Goal: Information Seeking & Learning: Understand process/instructions

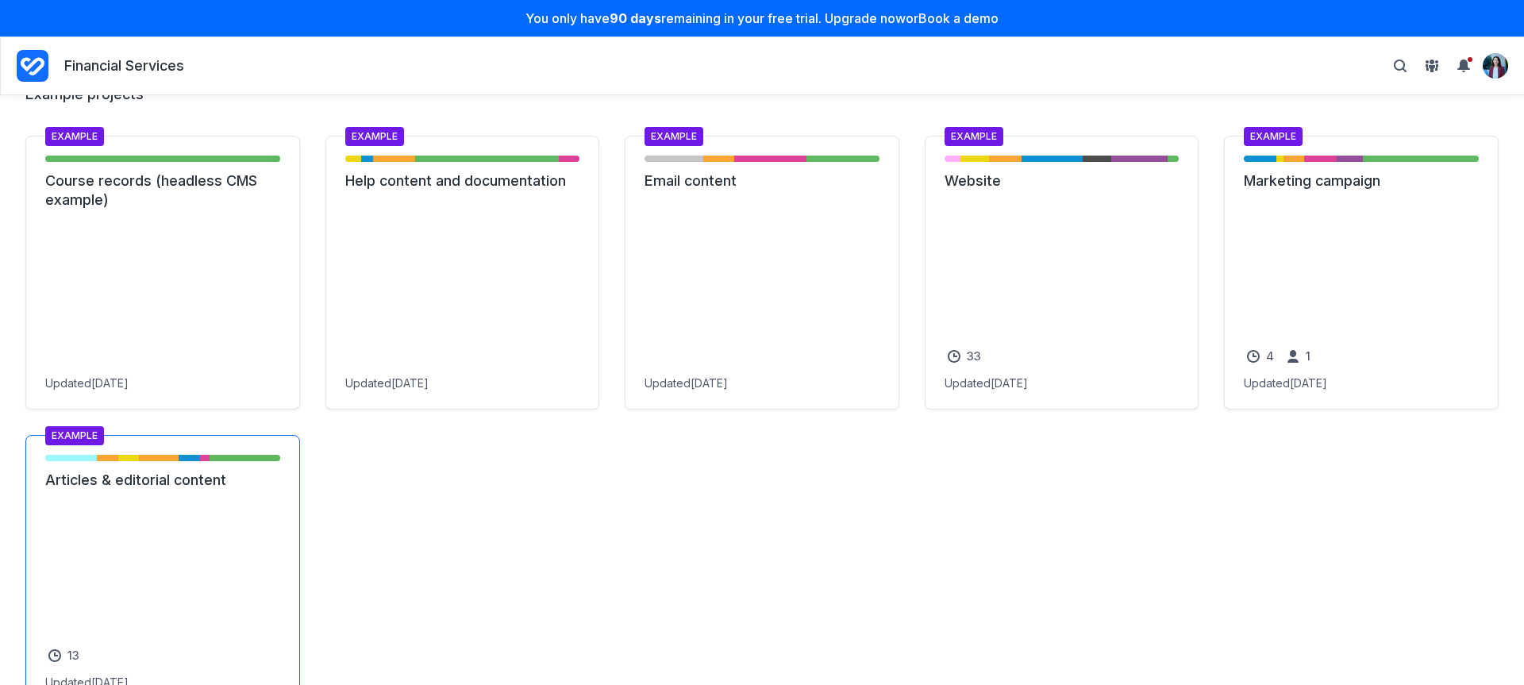
scroll to position [2112, 0]
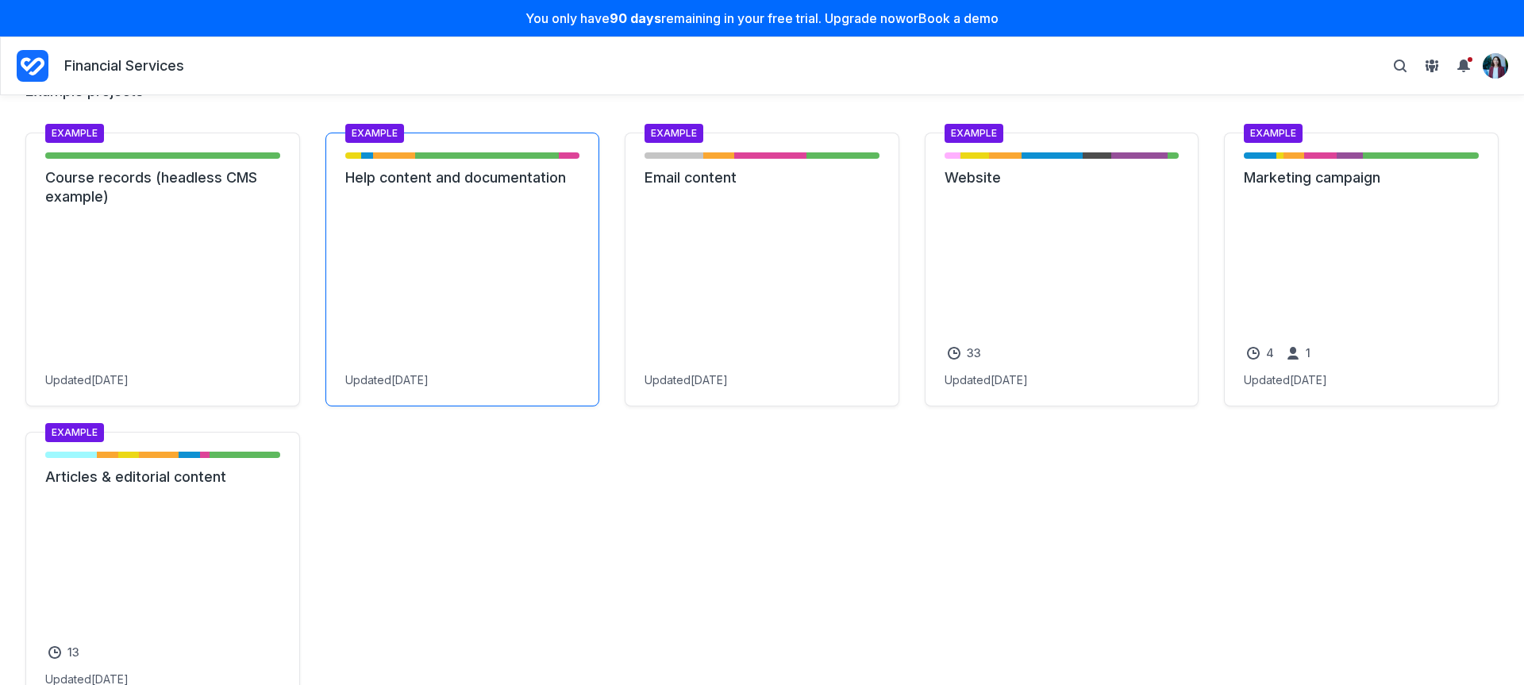
click at [462, 187] on link "Help content and documentation" at bounding box center [462, 177] width 235 height 19
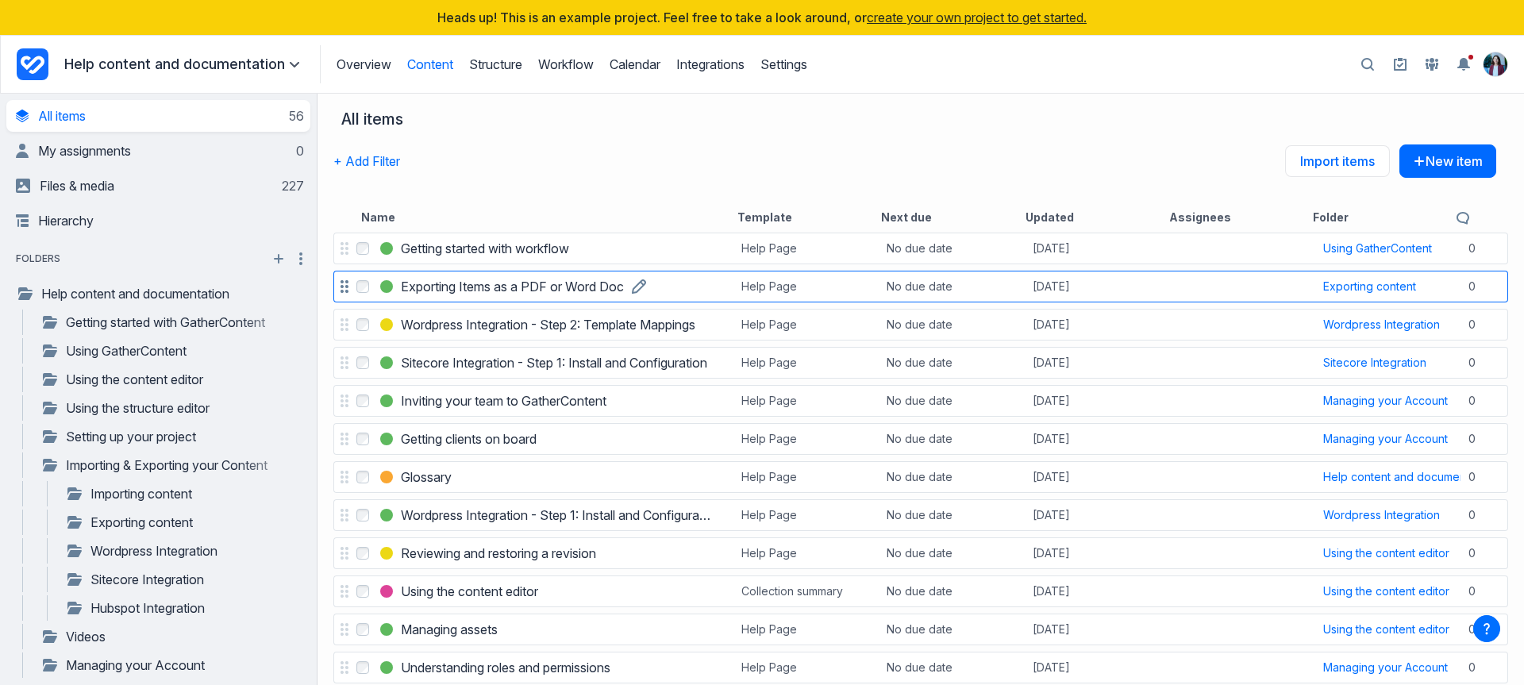
click at [457, 290] on h3 "Exporting Items as a PDF or Word Doc" at bounding box center [512, 286] width 223 height 19
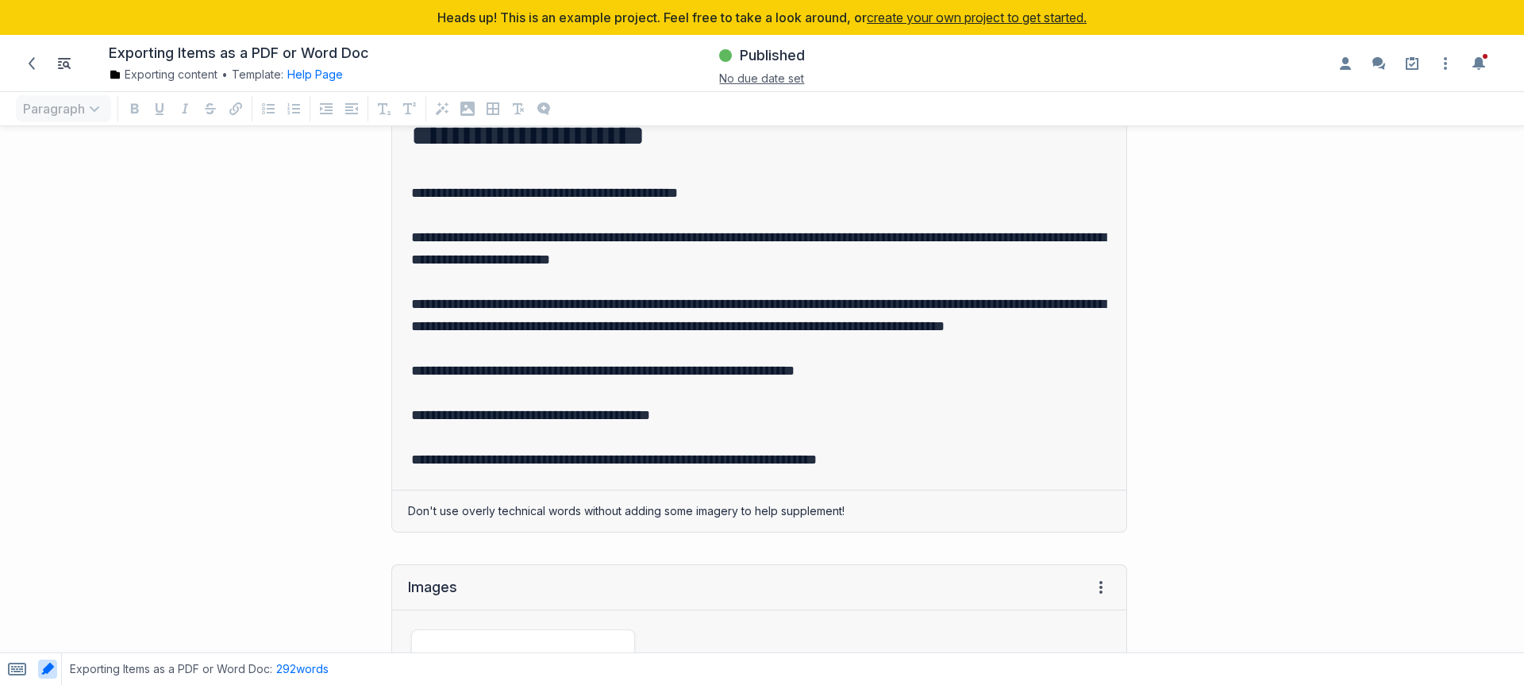
scroll to position [1198, 0]
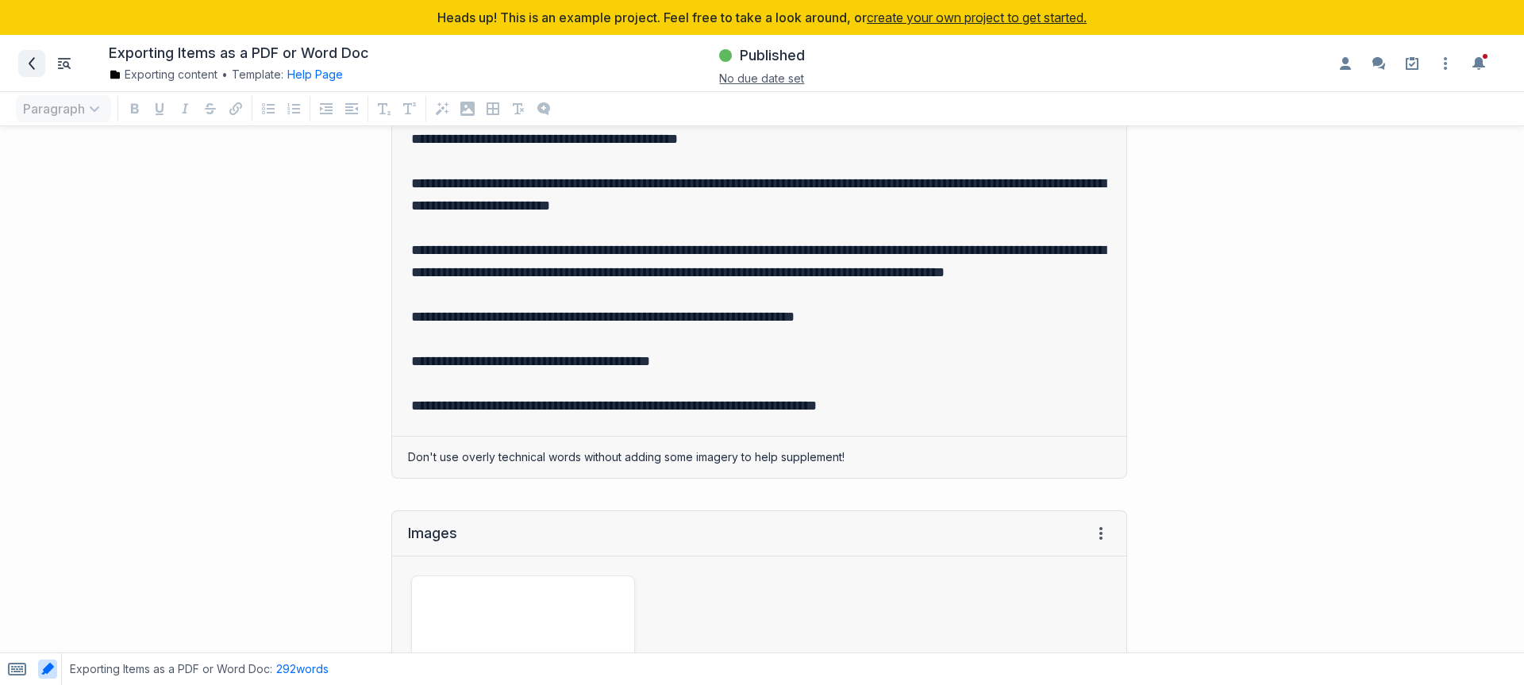
click at [28, 63] on icon at bounding box center [31, 63] width 13 height 13
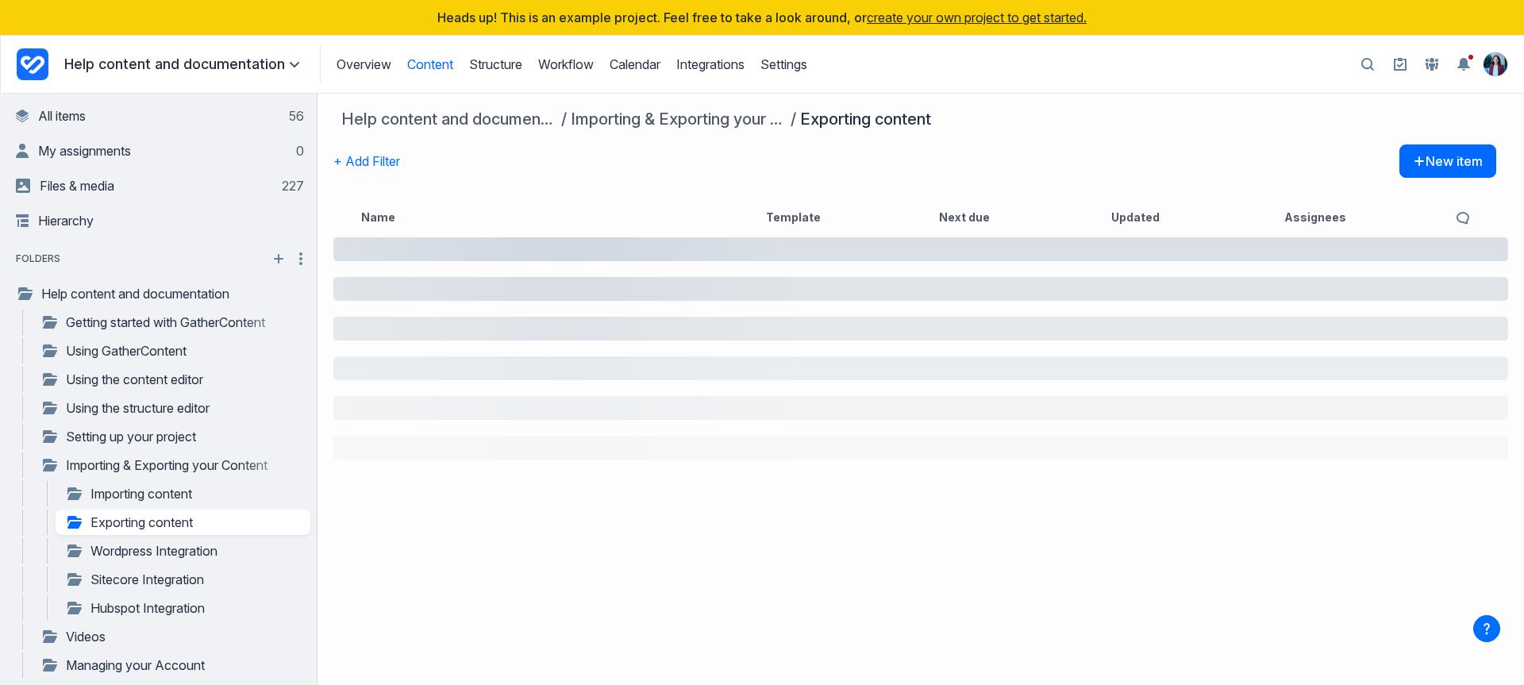
click at [28, 69] on icon "Project Dashboard" at bounding box center [33, 64] width 32 height 32
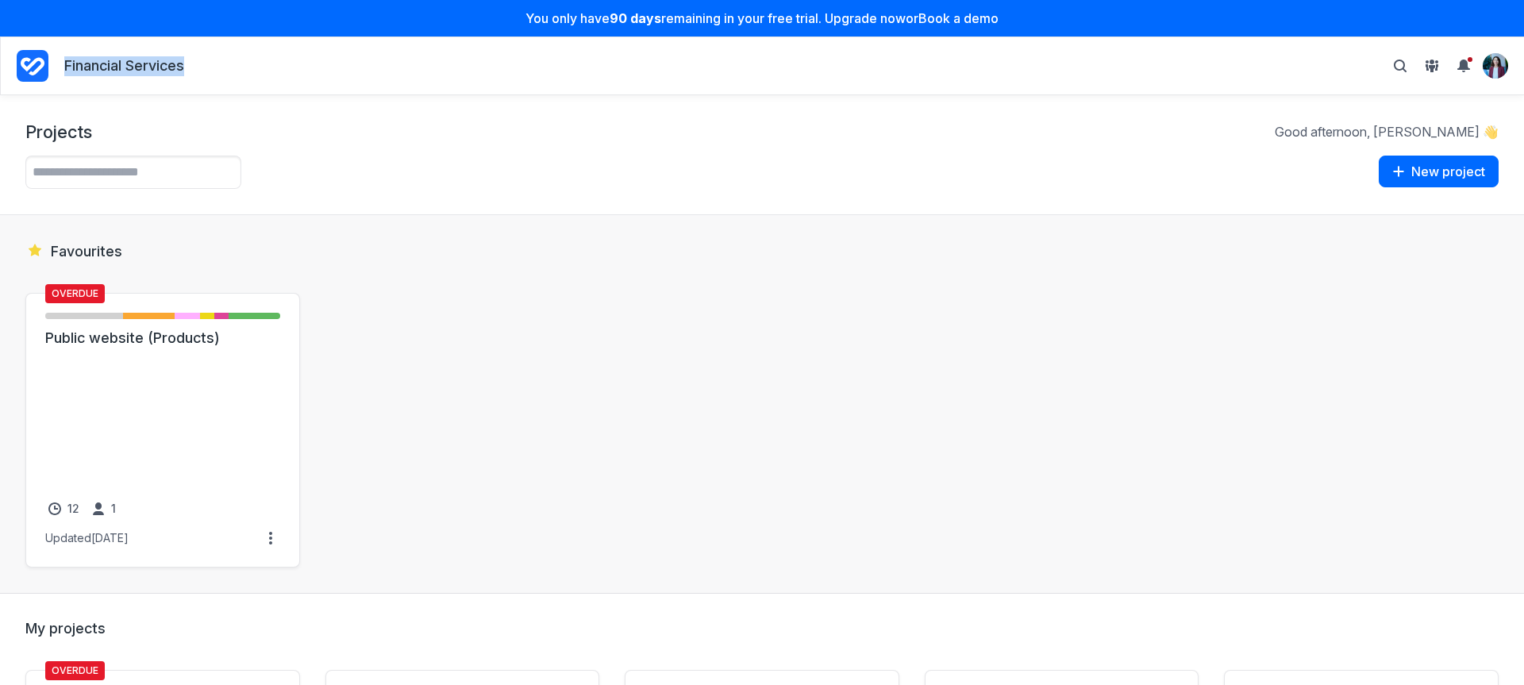
drag, startPoint x: 60, startPoint y: 58, endPoint x: 149, endPoint y: 79, distance: 92.0
click at [149, 79] on div "Financial Services" at bounding box center [100, 66] width 167 height 38
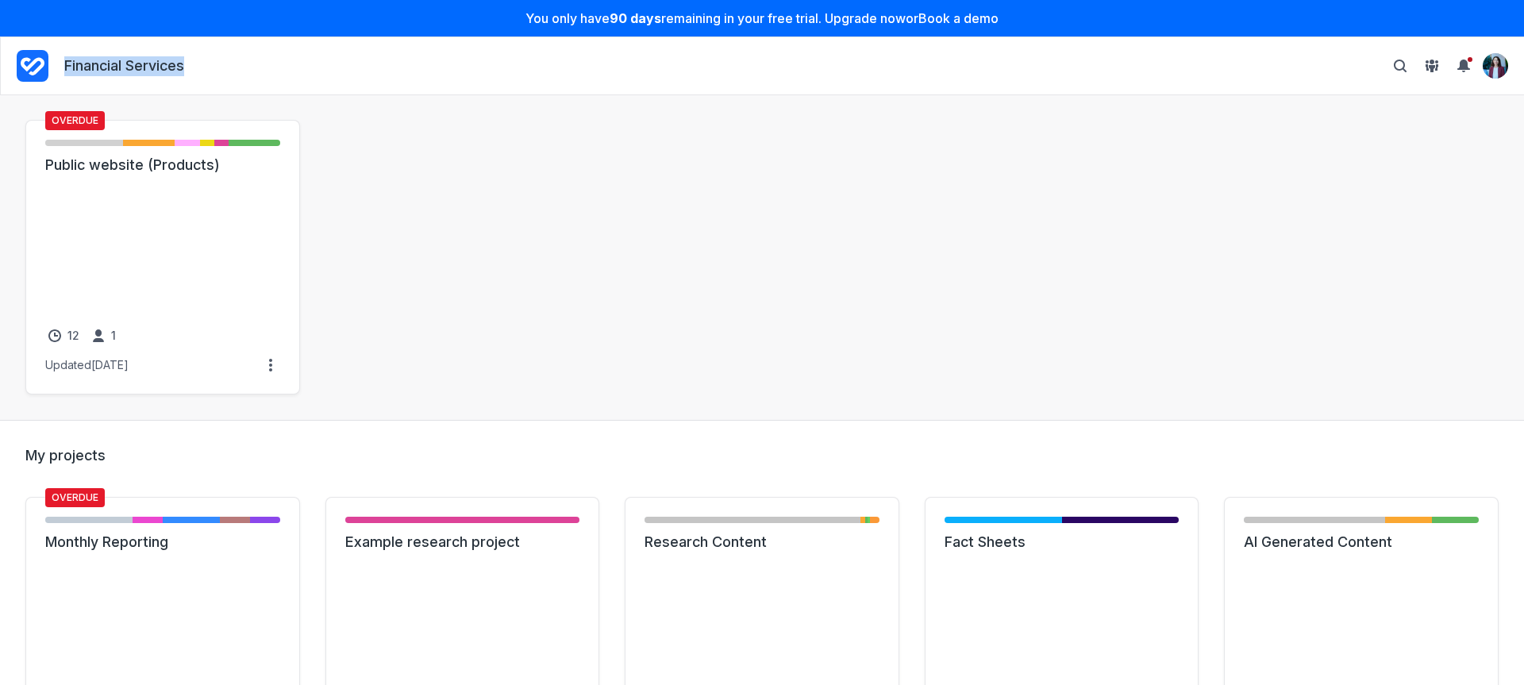
scroll to position [189, 0]
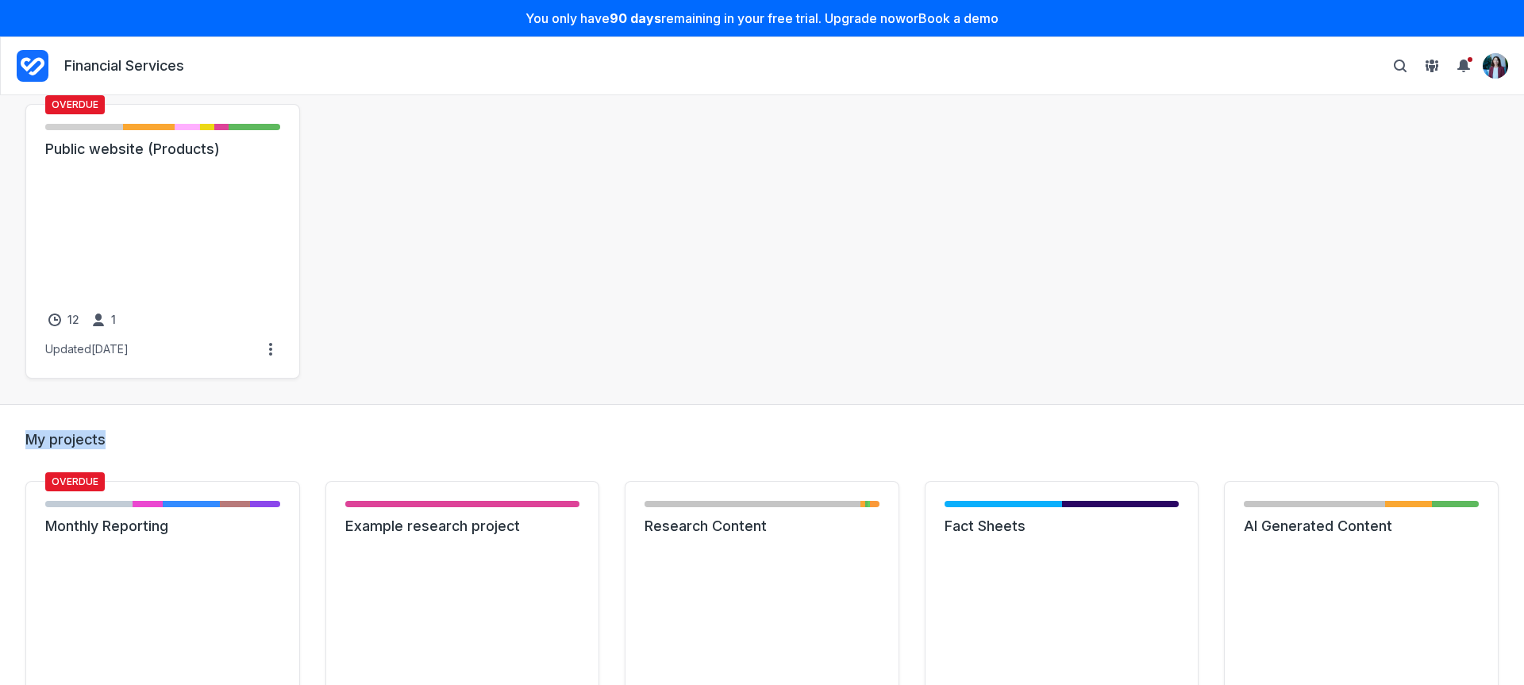
drag, startPoint x: 116, startPoint y: 440, endPoint x: 27, endPoint y: 444, distance: 89.0
click at [28, 445] on h2 "My projects" at bounding box center [761, 439] width 1473 height 19
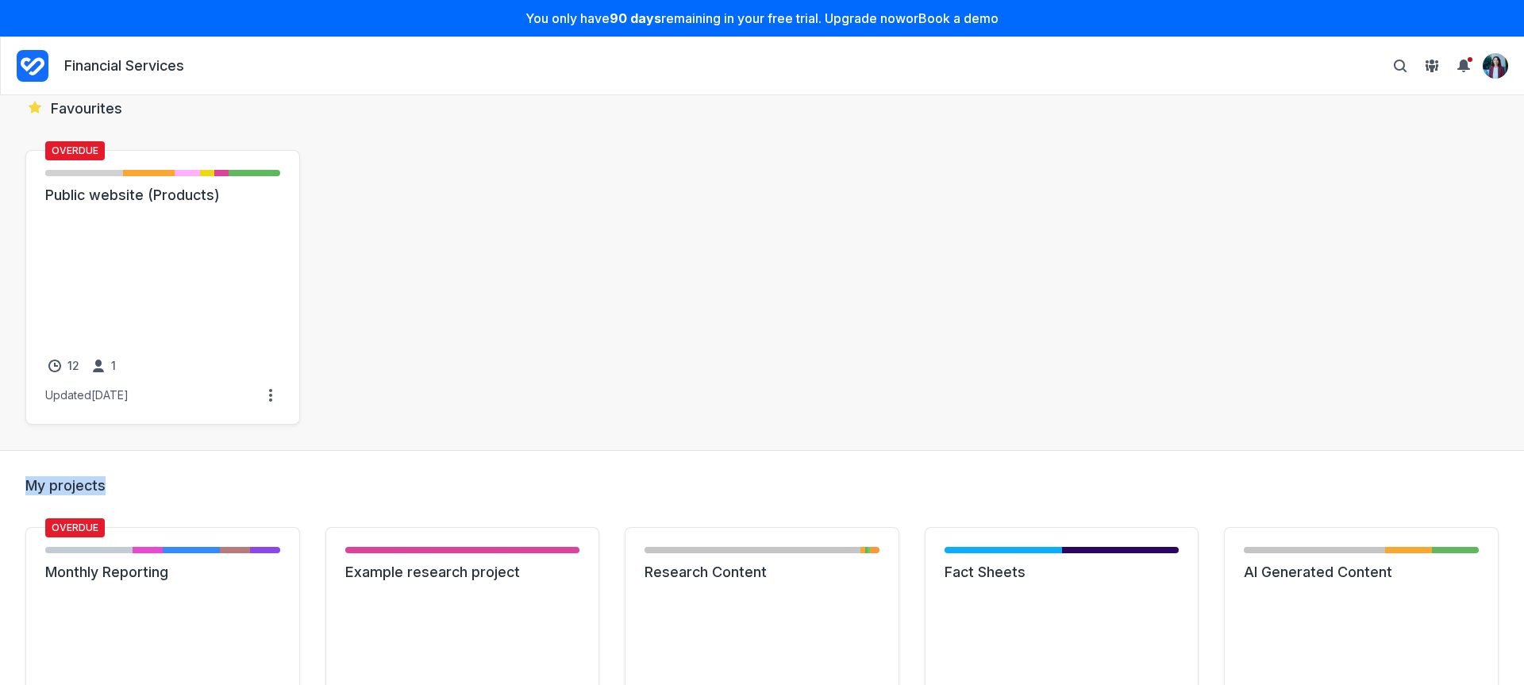
scroll to position [25, 0]
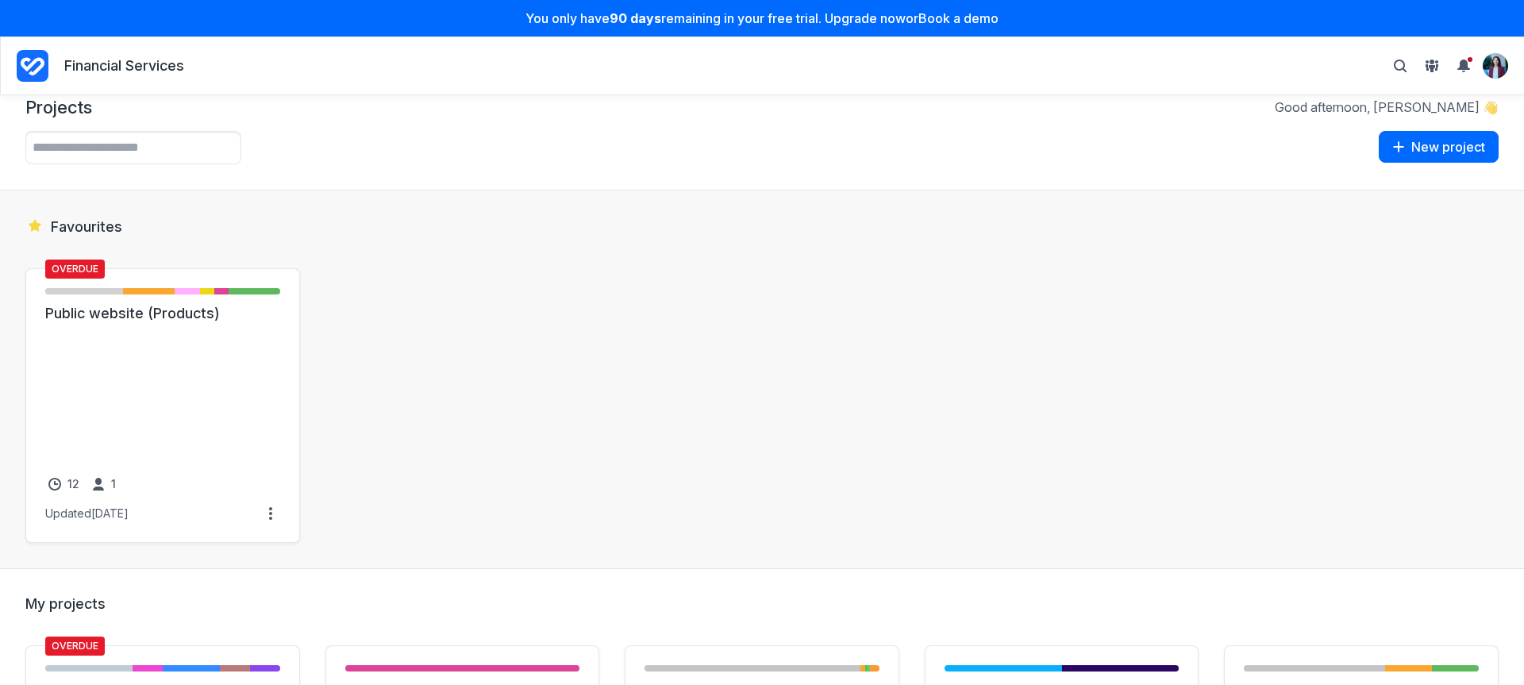
click at [478, 307] on div "Overdue Not started - 6 items ( 33% ) Initial brief - 4 items ( 22% ) Draft - 2…" at bounding box center [761, 405] width 1473 height 275
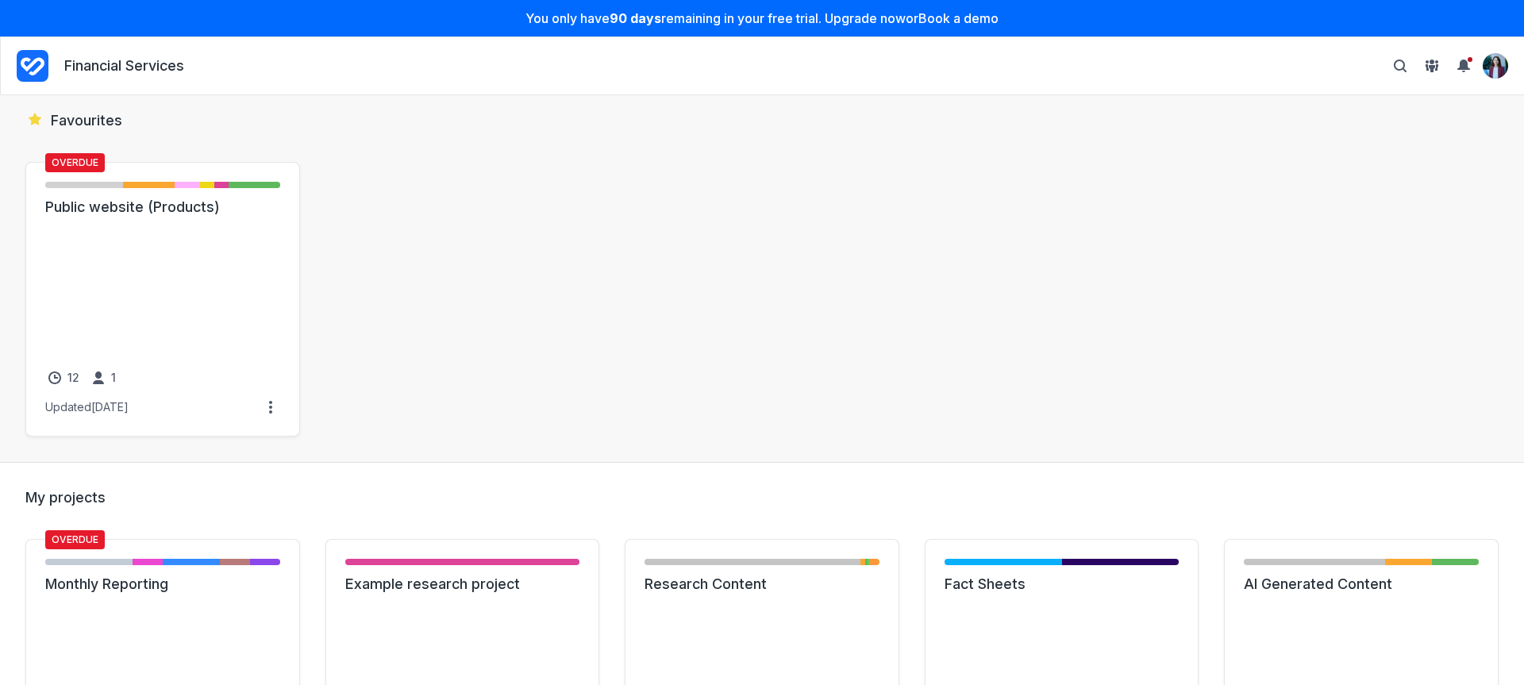
scroll to position [83, 0]
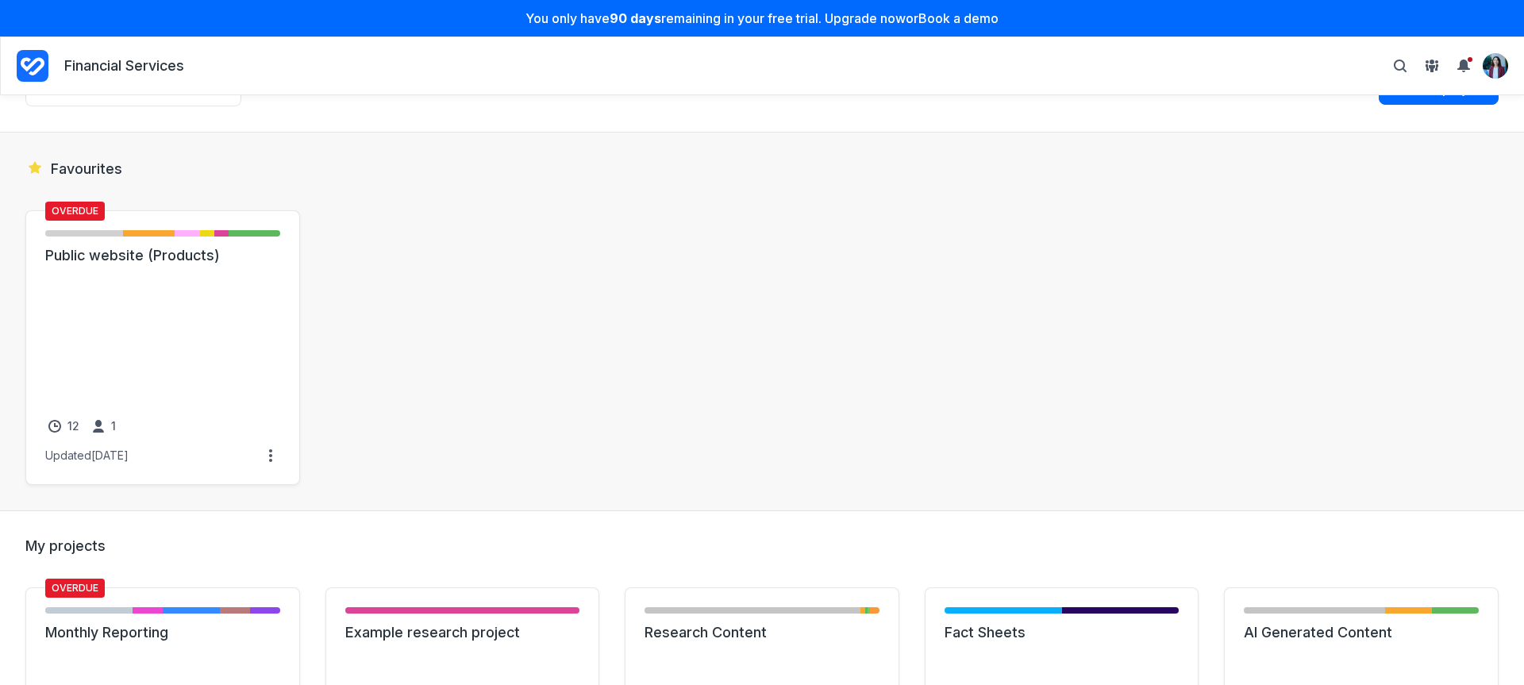
drag, startPoint x: 542, startPoint y: 210, endPoint x: 466, endPoint y: 217, distance: 76.5
click at [542, 210] on div "Overdue Not started - 6 items ( 33% ) Initial brief - 4 items ( 22% ) Draft - 2…" at bounding box center [761, 347] width 1473 height 275
drag, startPoint x: 85, startPoint y: 73, endPoint x: 265, endPoint y: 117, distance: 185.5
click at [271, 82] on nav "Financial Services Personal settings Archived projects People & groups Suggest …" at bounding box center [762, 66] width 1491 height 38
drag, startPoint x: 31, startPoint y: 546, endPoint x: 183, endPoint y: 567, distance: 153.8
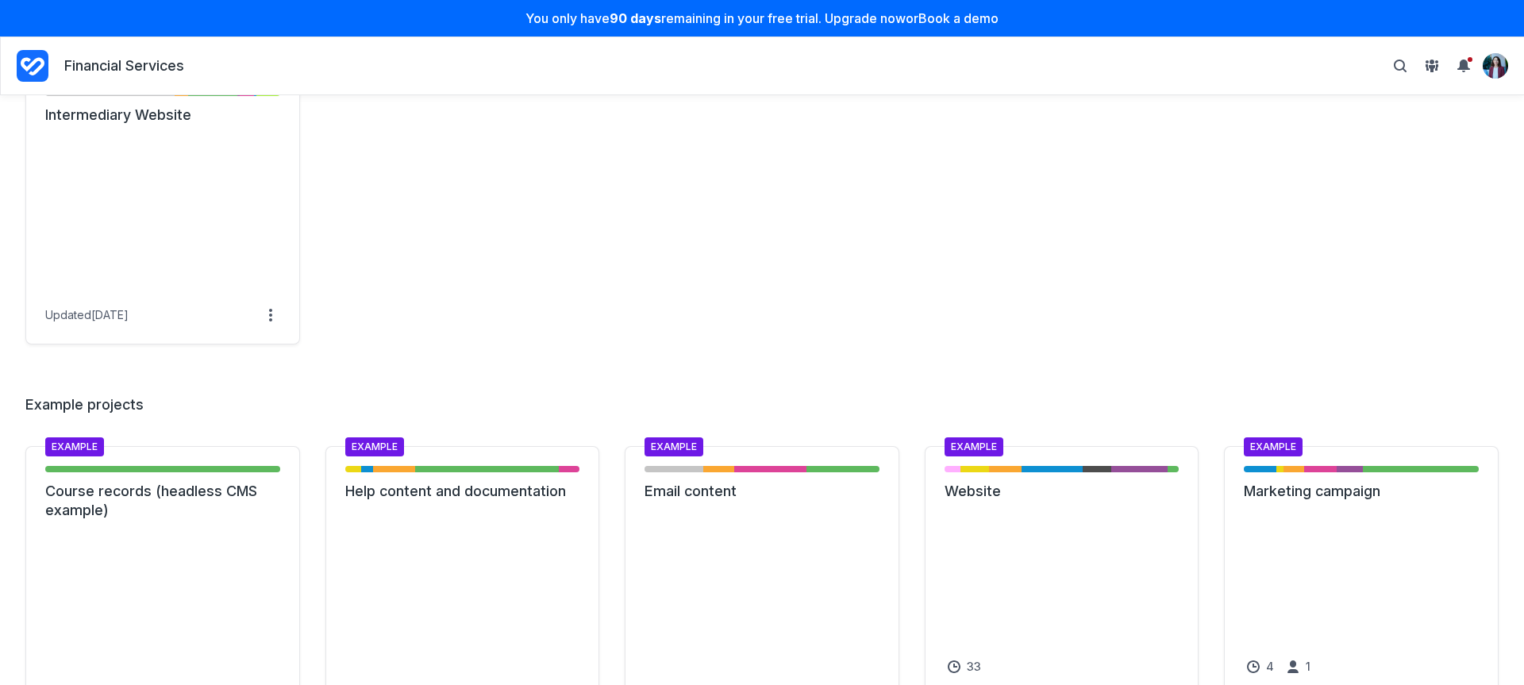
scroll to position [1882, 0]
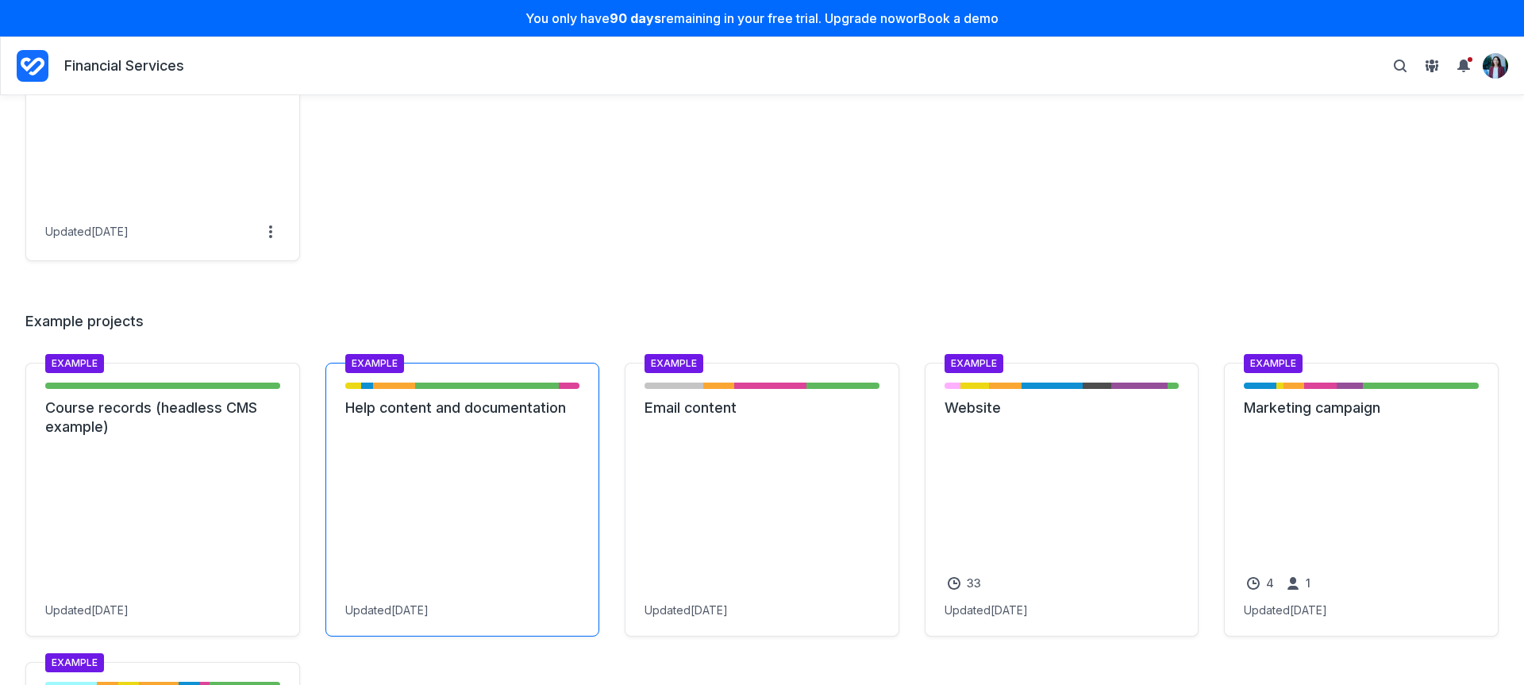
click at [373, 402] on link "Help content and documentation" at bounding box center [462, 407] width 235 height 19
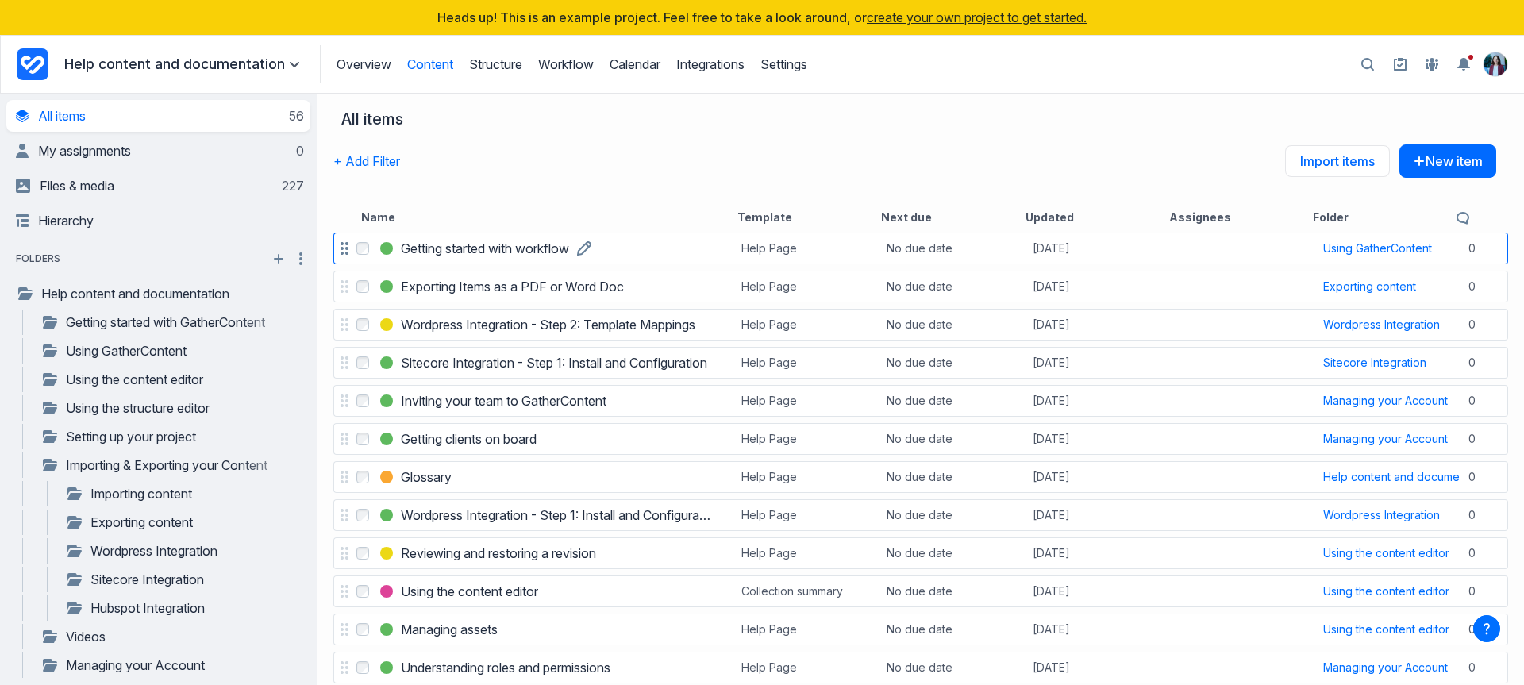
click at [422, 250] on h3 "Getting started with workflow" at bounding box center [485, 248] width 168 height 19
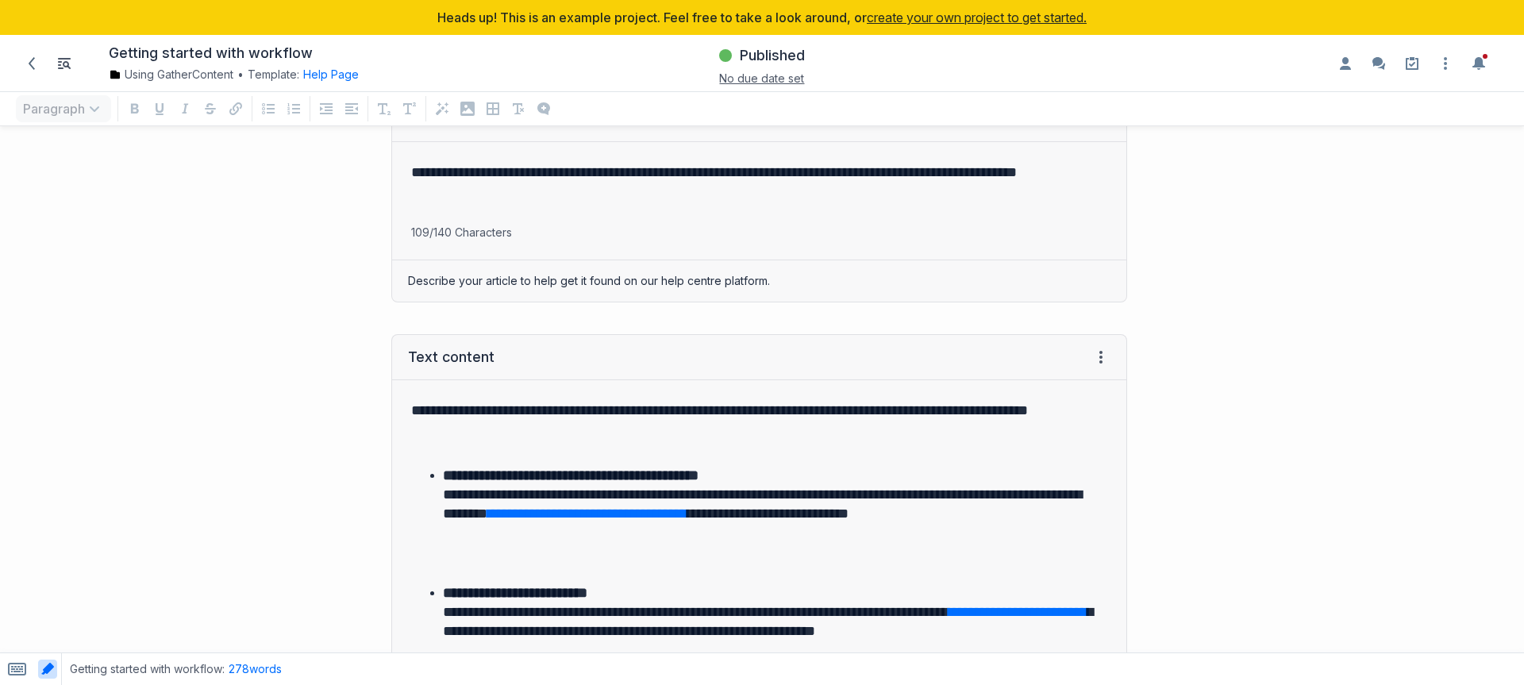
scroll to position [401, 0]
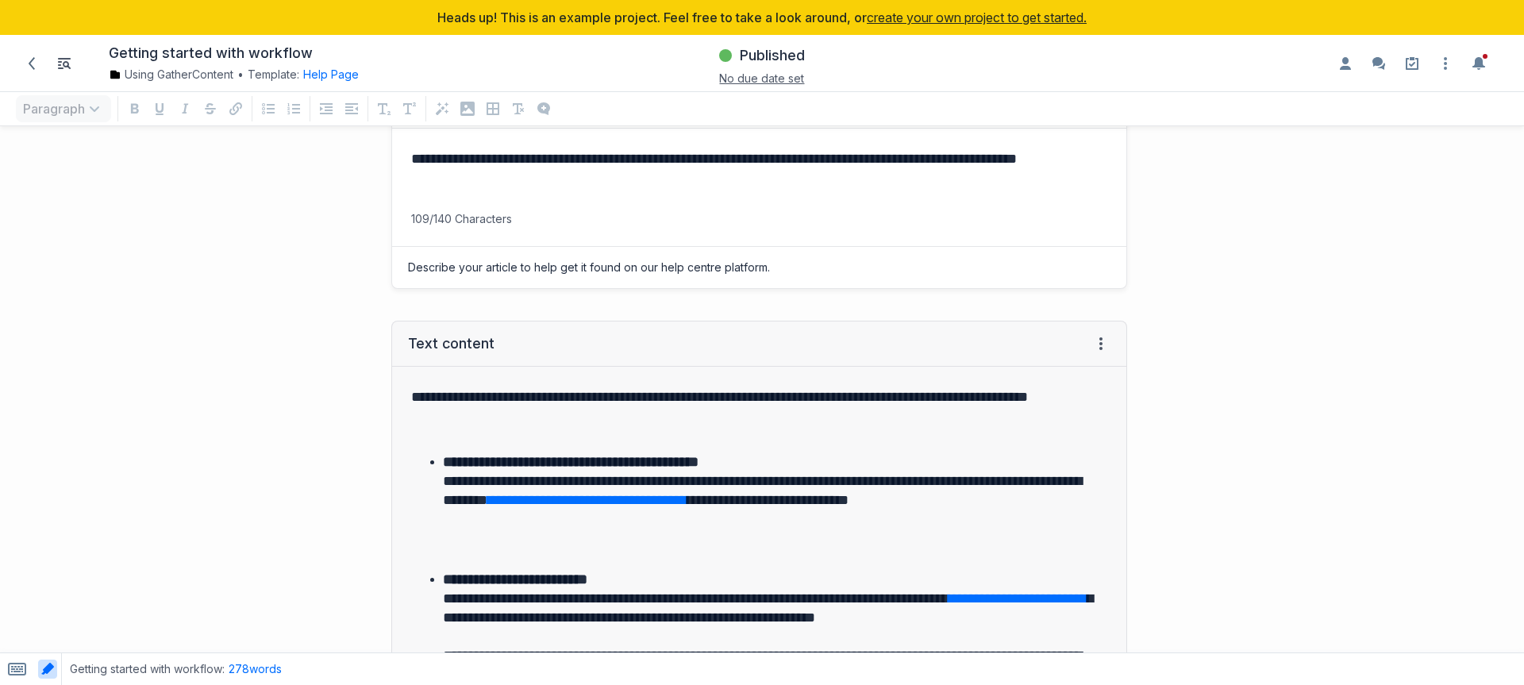
drag, startPoint x: 456, startPoint y: 183, endPoint x: 468, endPoint y: 177, distance: 13.5
click at [457, 183] on p "**********" at bounding box center [756, 170] width 690 height 44
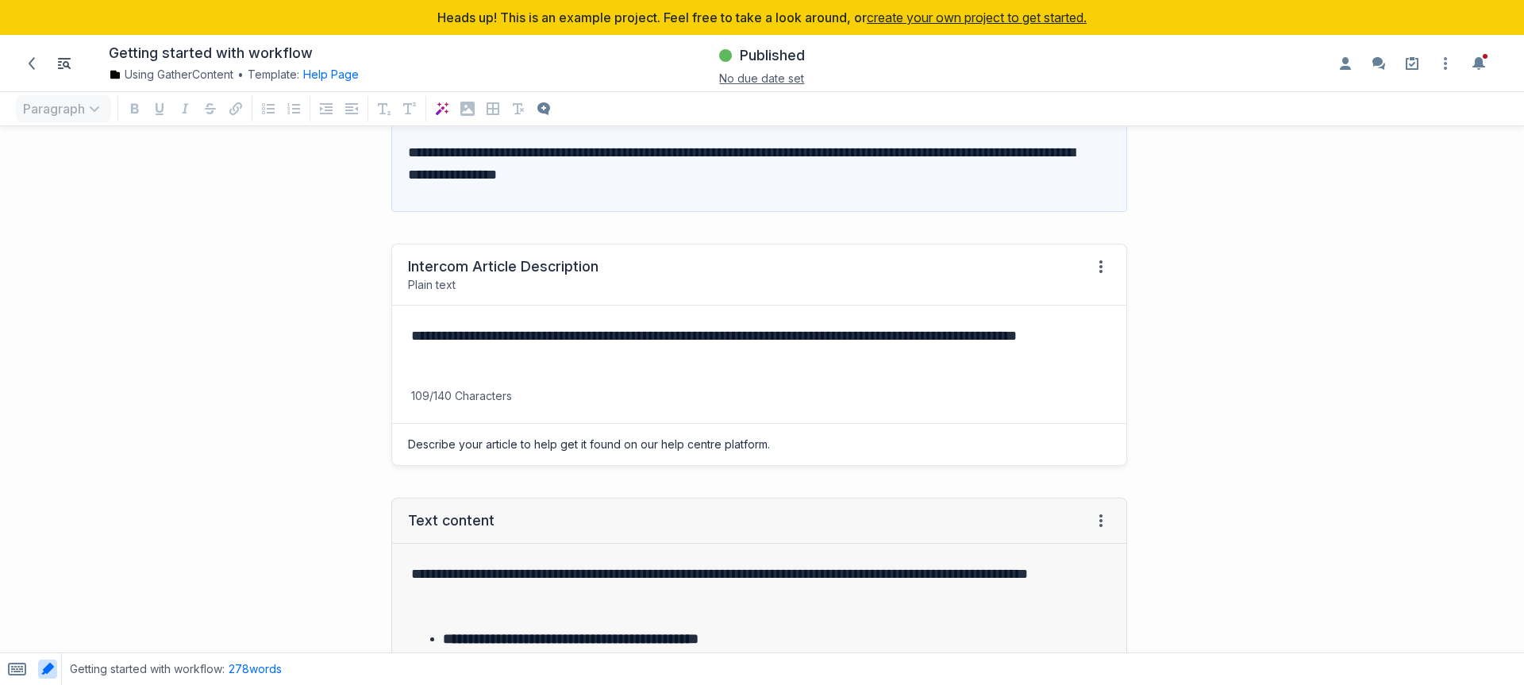
scroll to position [200, 0]
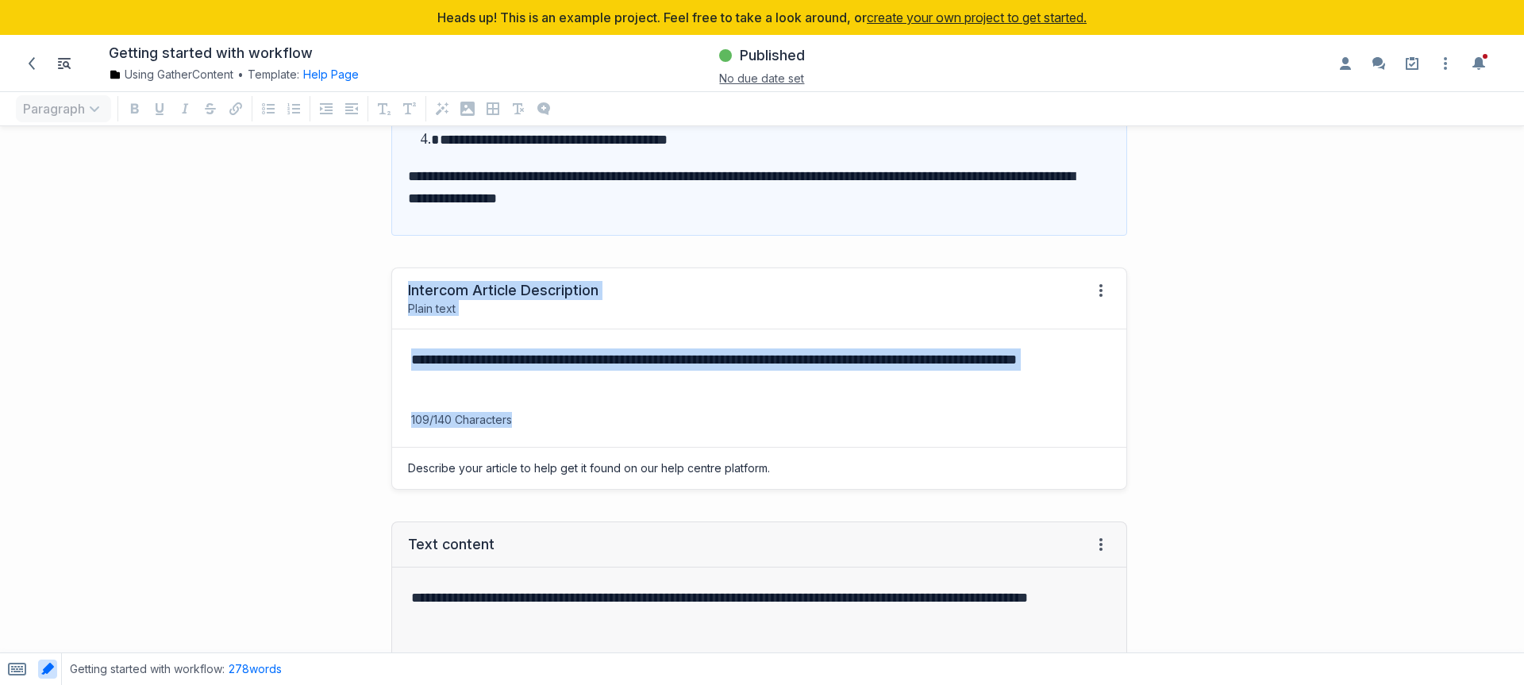
drag, startPoint x: 467, startPoint y: 280, endPoint x: 619, endPoint y: 421, distance: 207.2
click at [619, 421] on div "**********" at bounding box center [759, 378] width 736 height 222
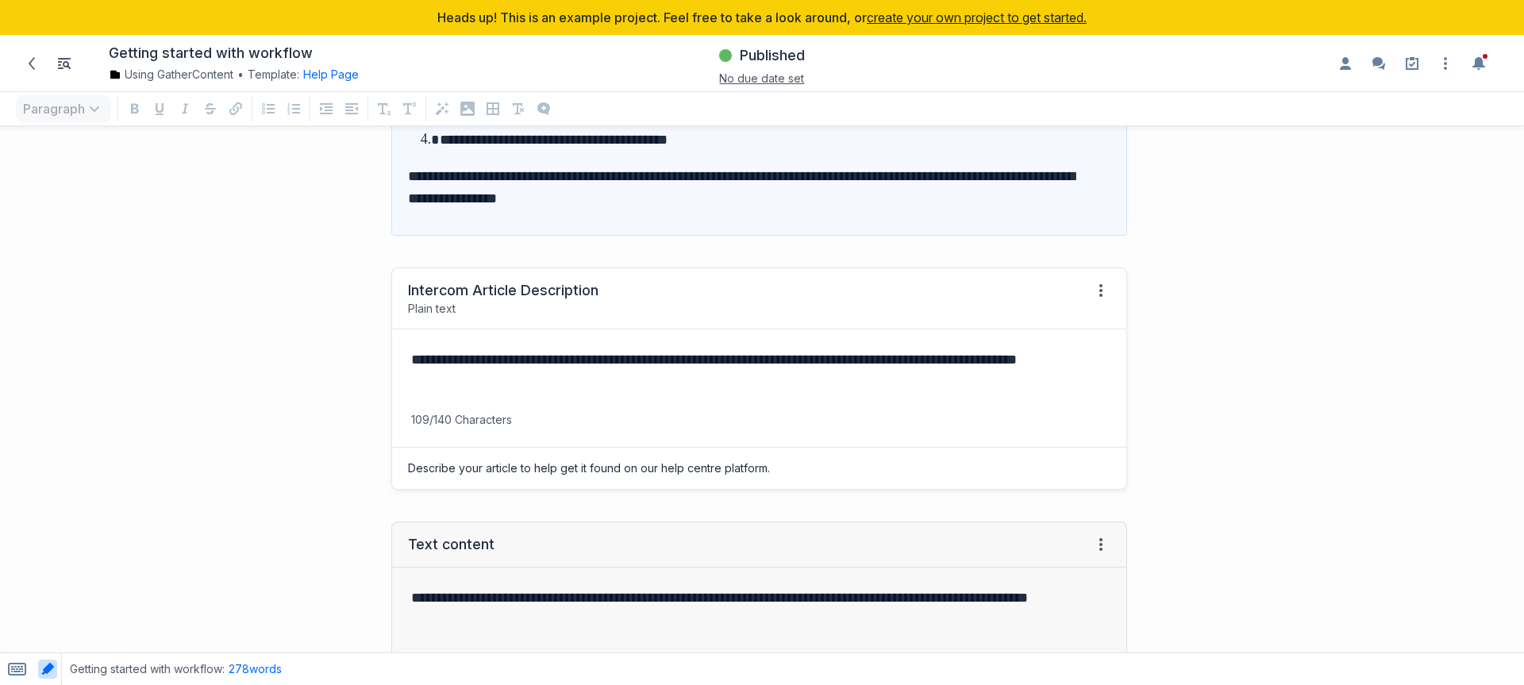
click at [691, 351] on p "**********" at bounding box center [756, 370] width 690 height 44
click at [690, 376] on p "**********" at bounding box center [756, 370] width 690 height 44
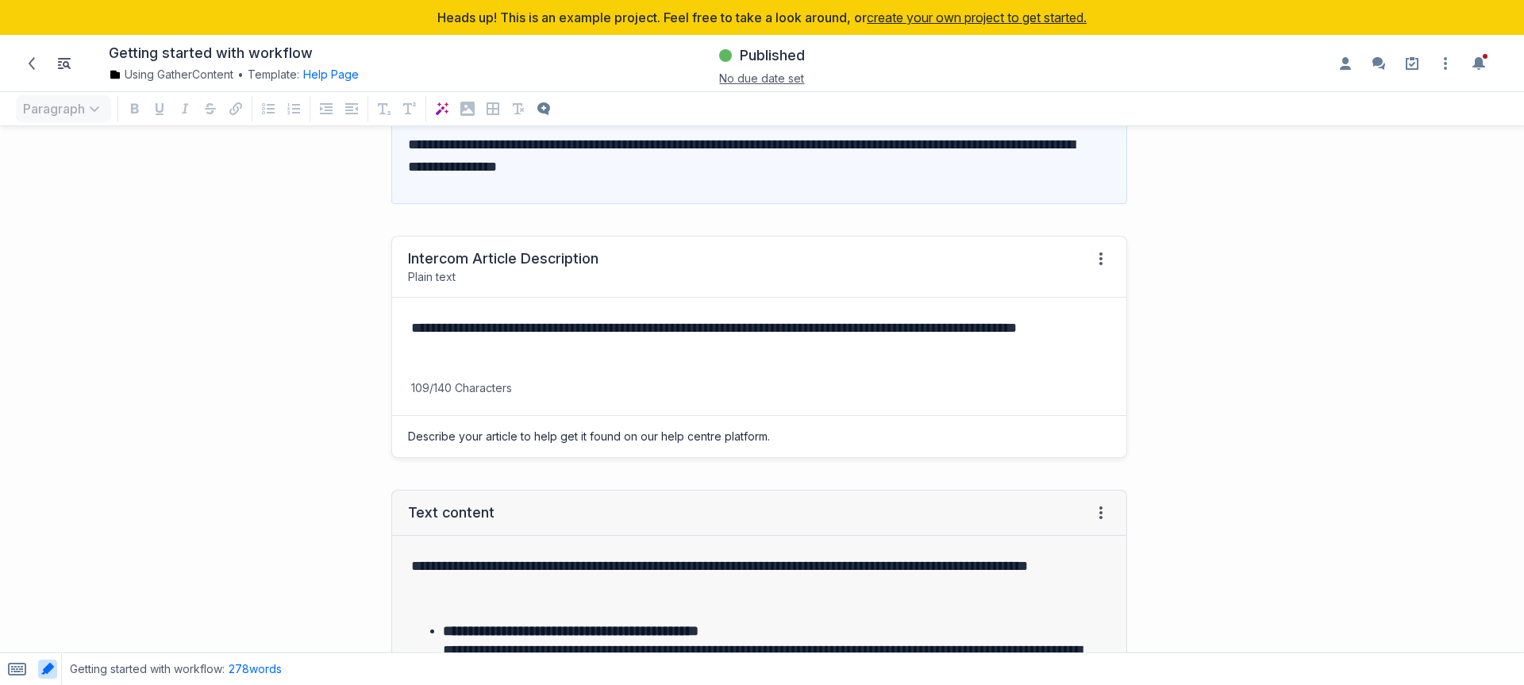
scroll to position [499, 0]
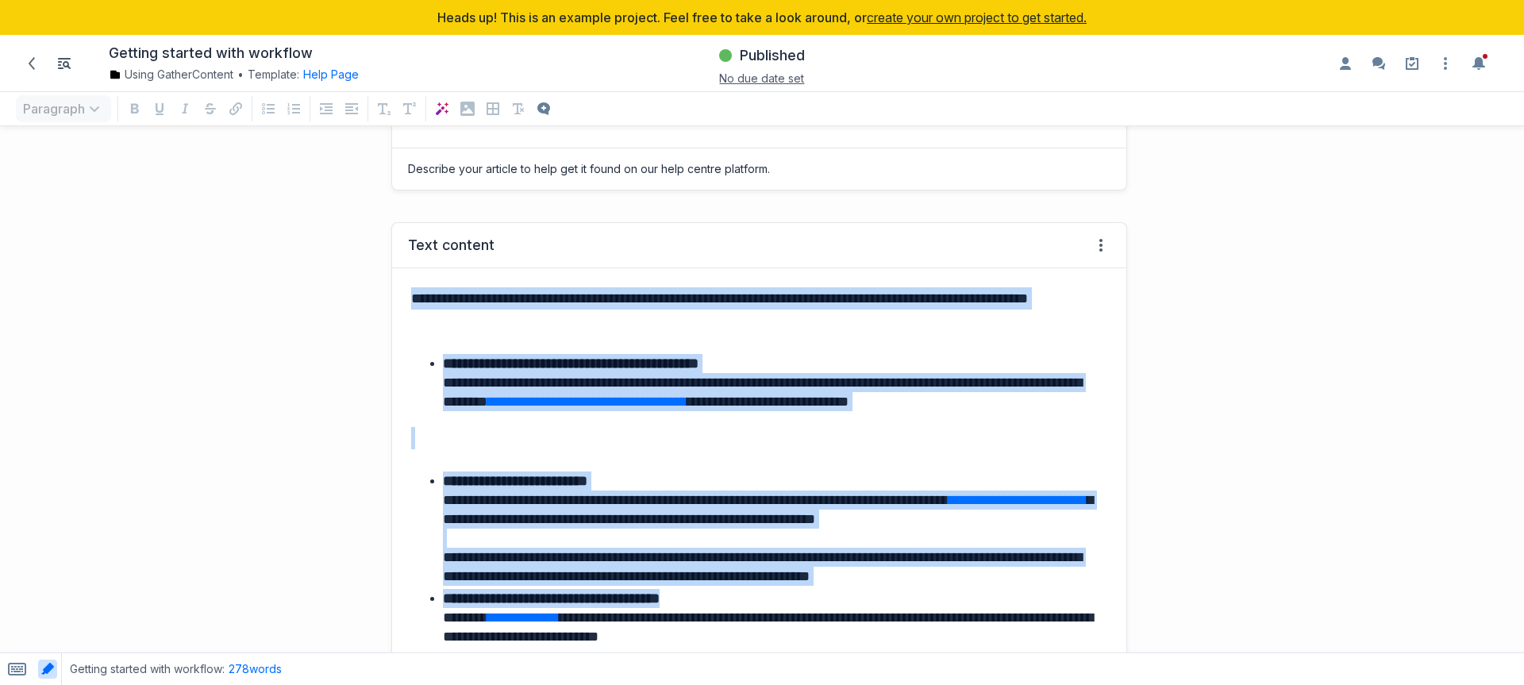
drag, startPoint x: 606, startPoint y: 279, endPoint x: 829, endPoint y: 621, distance: 408.3
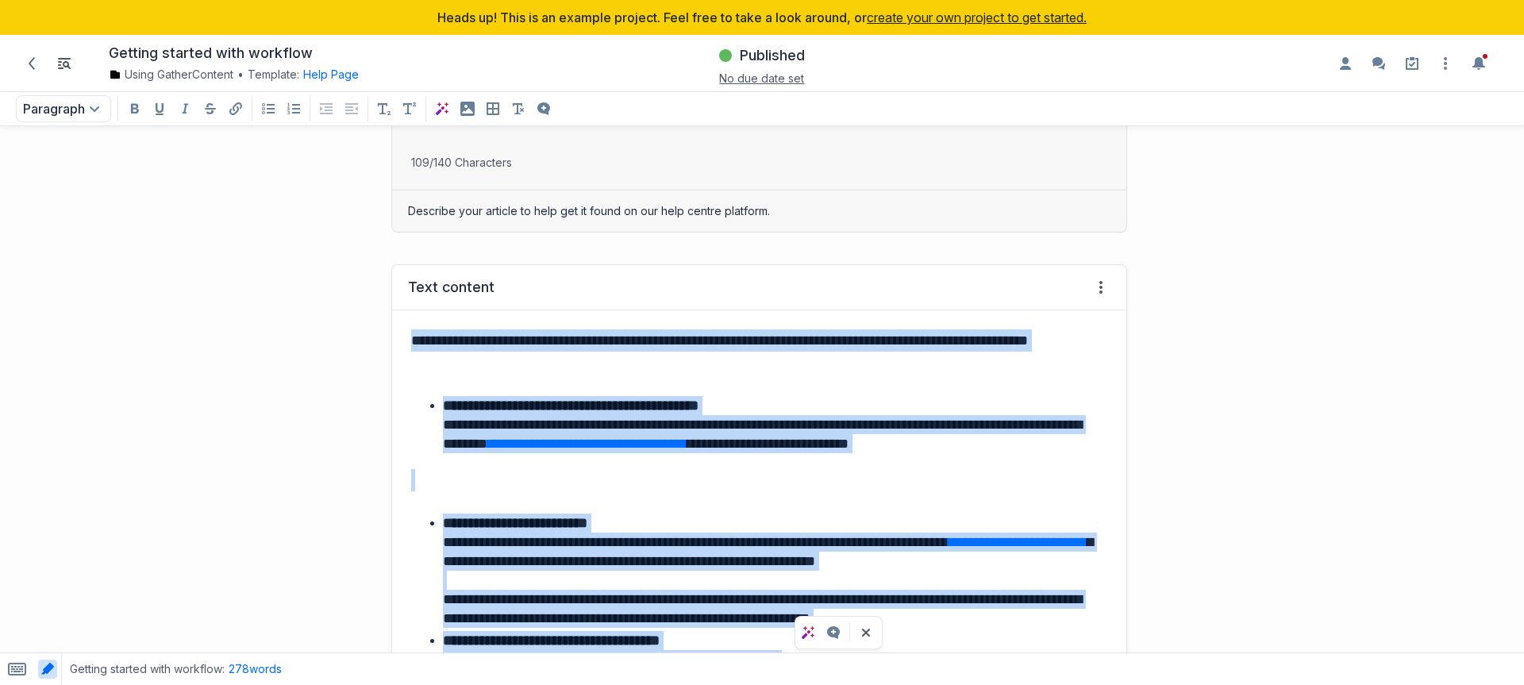
scroll to position [0, 0]
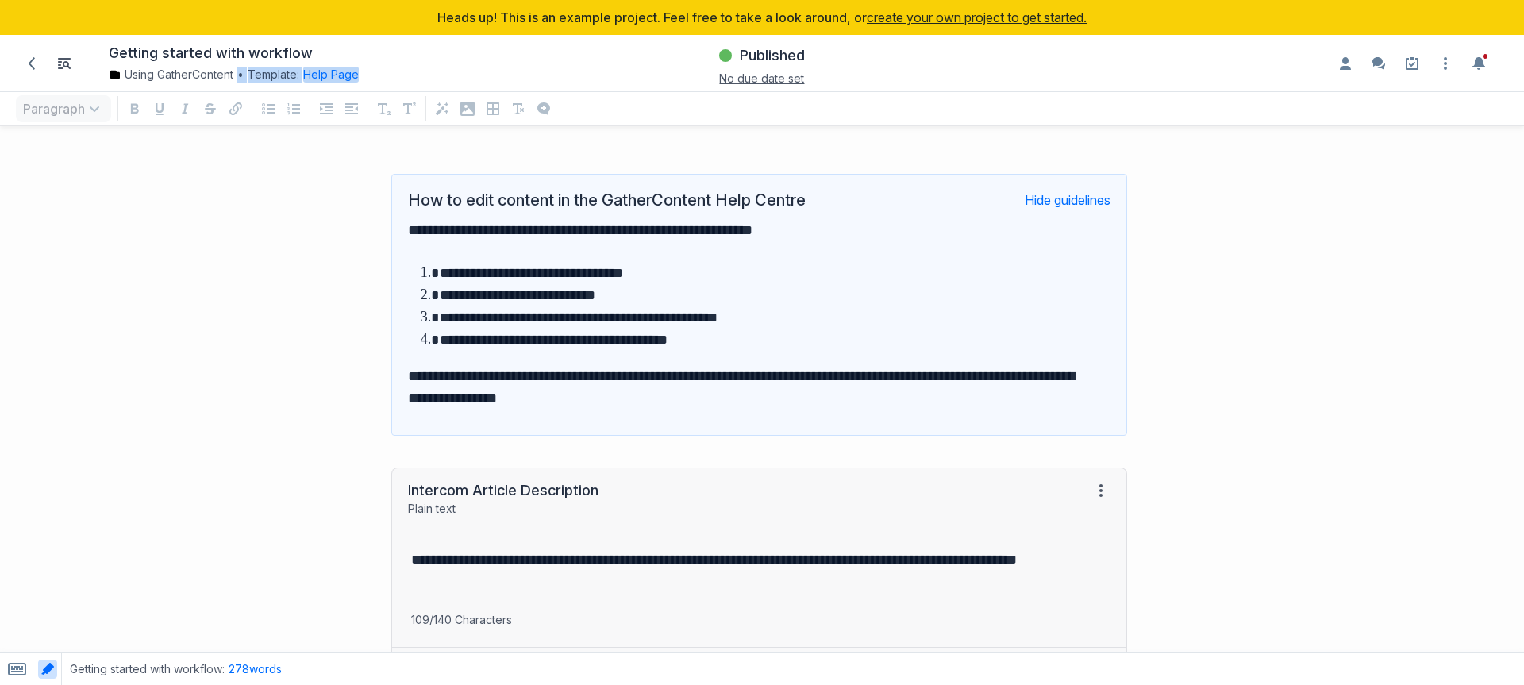
drag, startPoint x: 239, startPoint y: 74, endPoint x: 364, endPoint y: 84, distance: 125.8
click at [364, 84] on div "Getting started with workflow Using GatherContent • Template: Help Page Change …" at bounding box center [260, 63] width 501 height 44
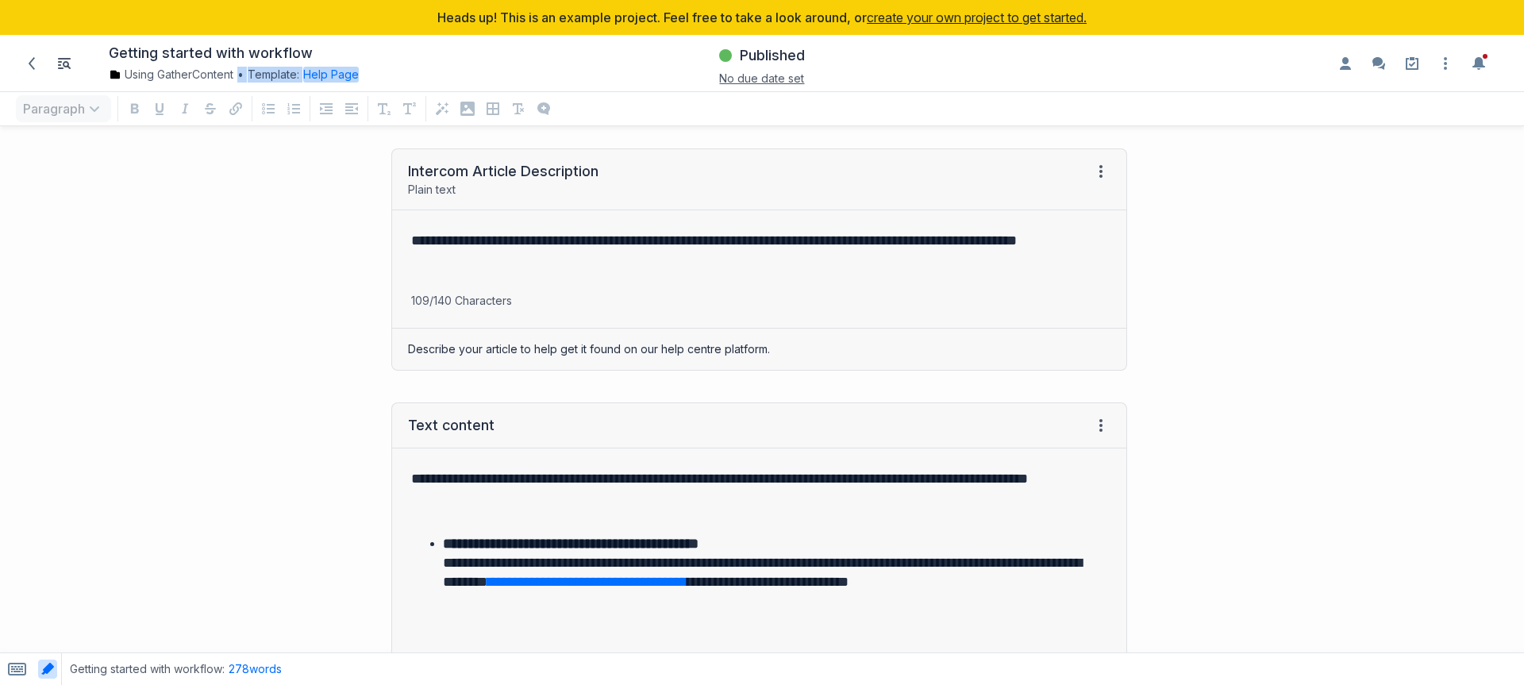
scroll to position [332, 0]
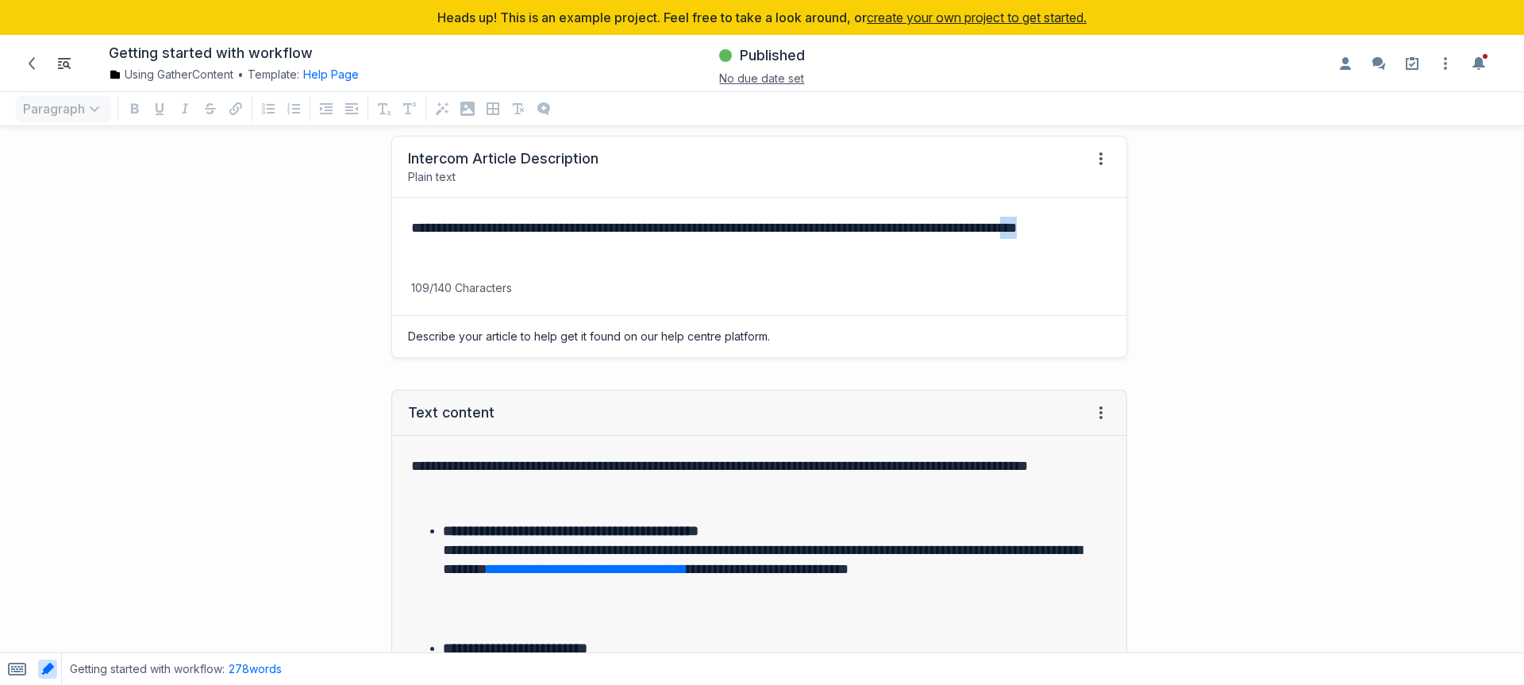
drag, startPoint x: 607, startPoint y: 248, endPoint x: 402, endPoint y: 243, distance: 205.6
click at [402, 243] on div "**********" at bounding box center [759, 239] width 734 height 83
click at [693, 275] on div "**********" at bounding box center [759, 239] width 734 height 83
drag, startPoint x: 610, startPoint y: 303, endPoint x: 363, endPoint y: 294, distance: 247.7
click at [363, 294] on div "**********" at bounding box center [571, 247] width 1127 height 254
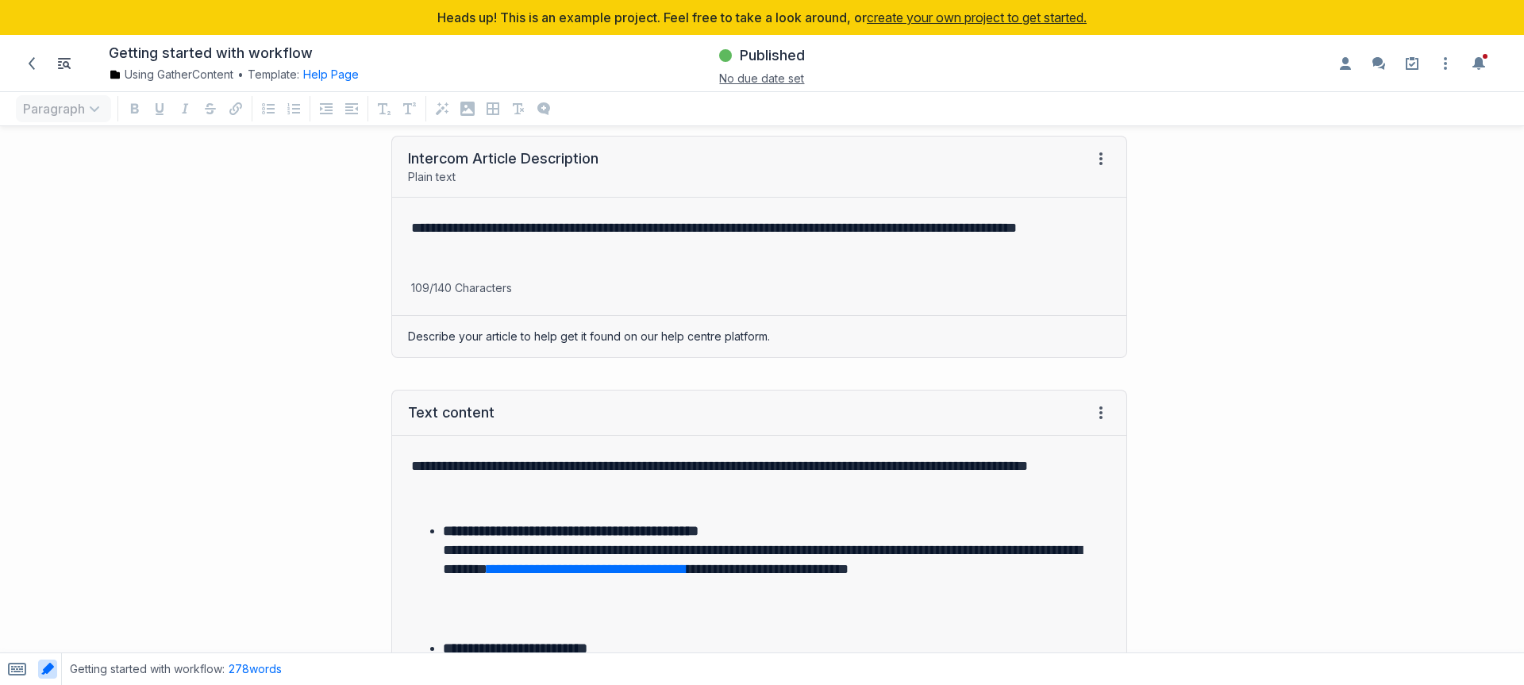
drag, startPoint x: 832, startPoint y: 336, endPoint x: 356, endPoint y: 352, distance: 477.2
click at [356, 352] on div "**********" at bounding box center [571, 247] width 1127 height 254
click at [458, 333] on div "Describe your article to help get it found on our help centre platform." at bounding box center [759, 336] width 734 height 41
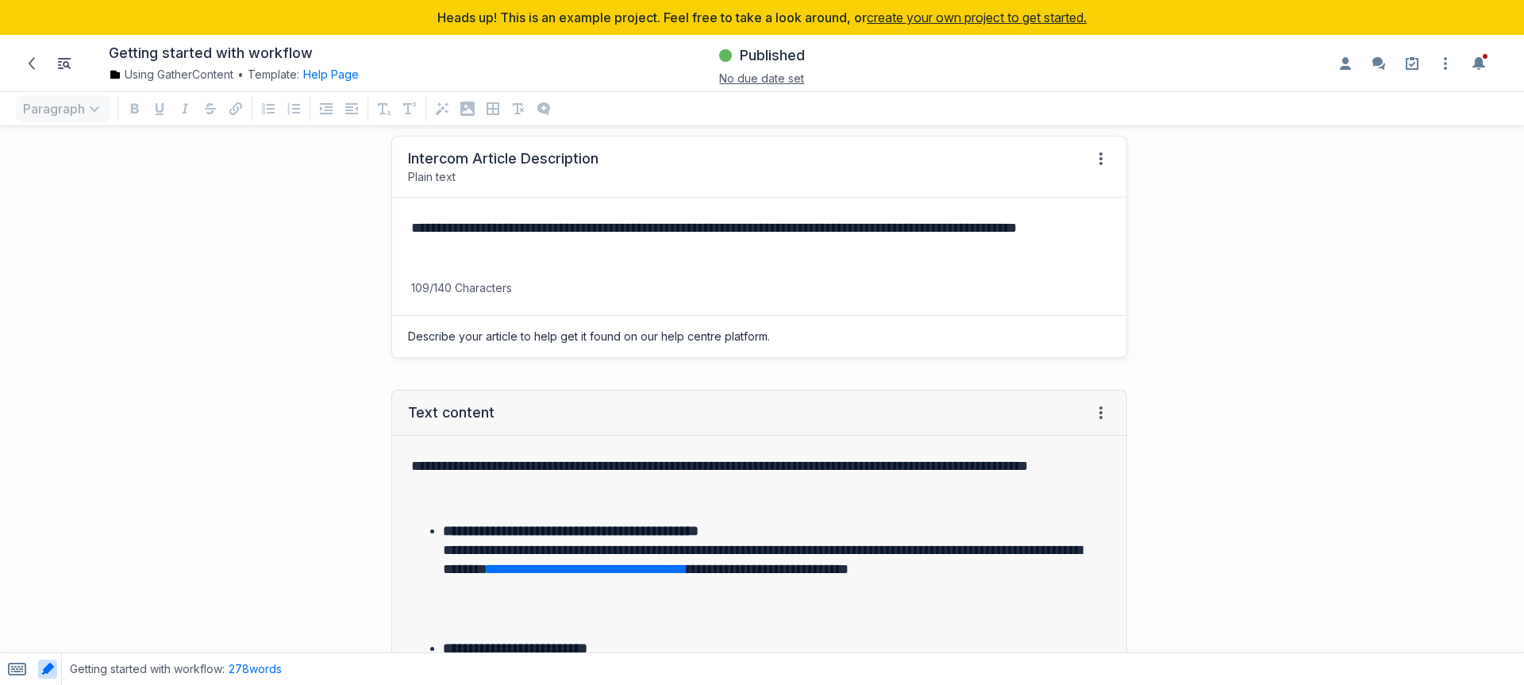
click at [491, 282] on p "109/140 Characters" at bounding box center [759, 288] width 734 height 16
drag, startPoint x: 567, startPoint y: 291, endPoint x: 402, endPoint y: 286, distance: 164.3
click at [402, 286] on p "109/140 Characters" at bounding box center [759, 288] width 734 height 16
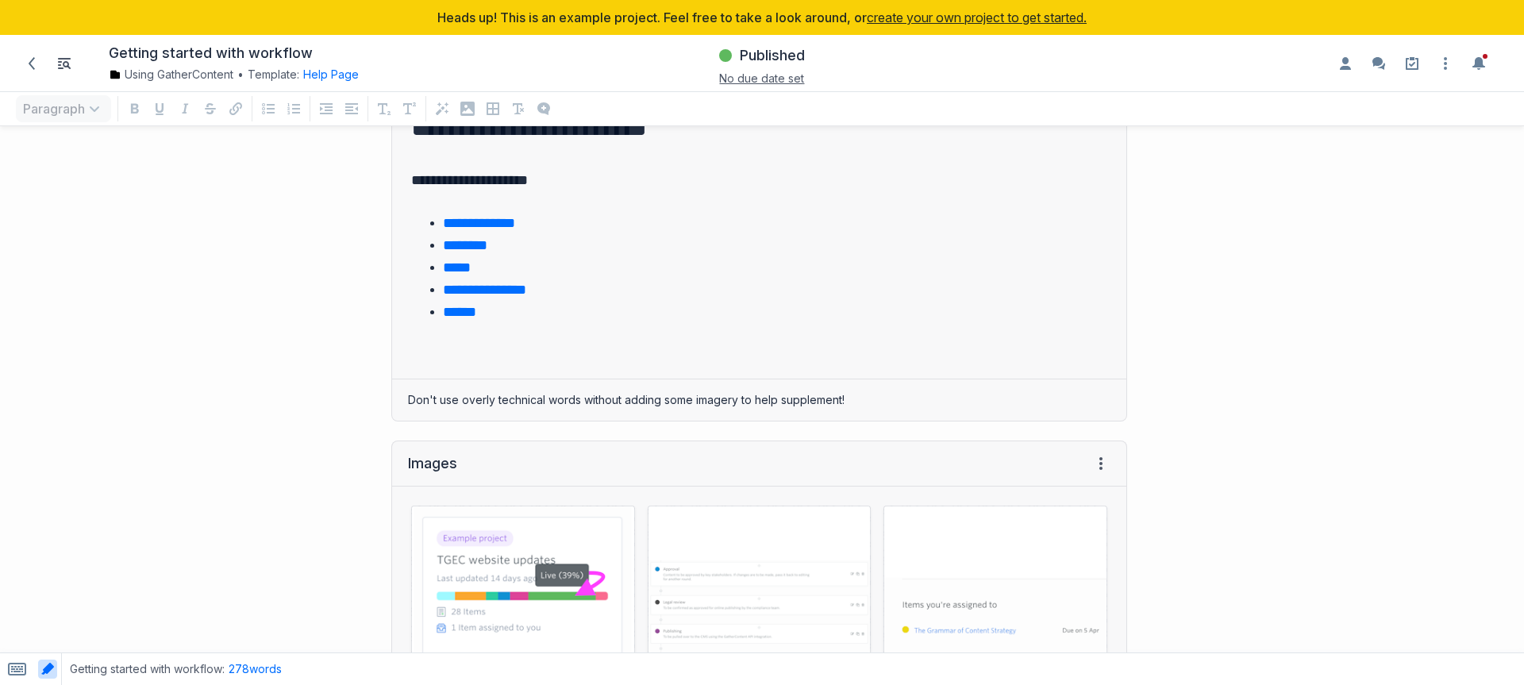
scroll to position [1432, 0]
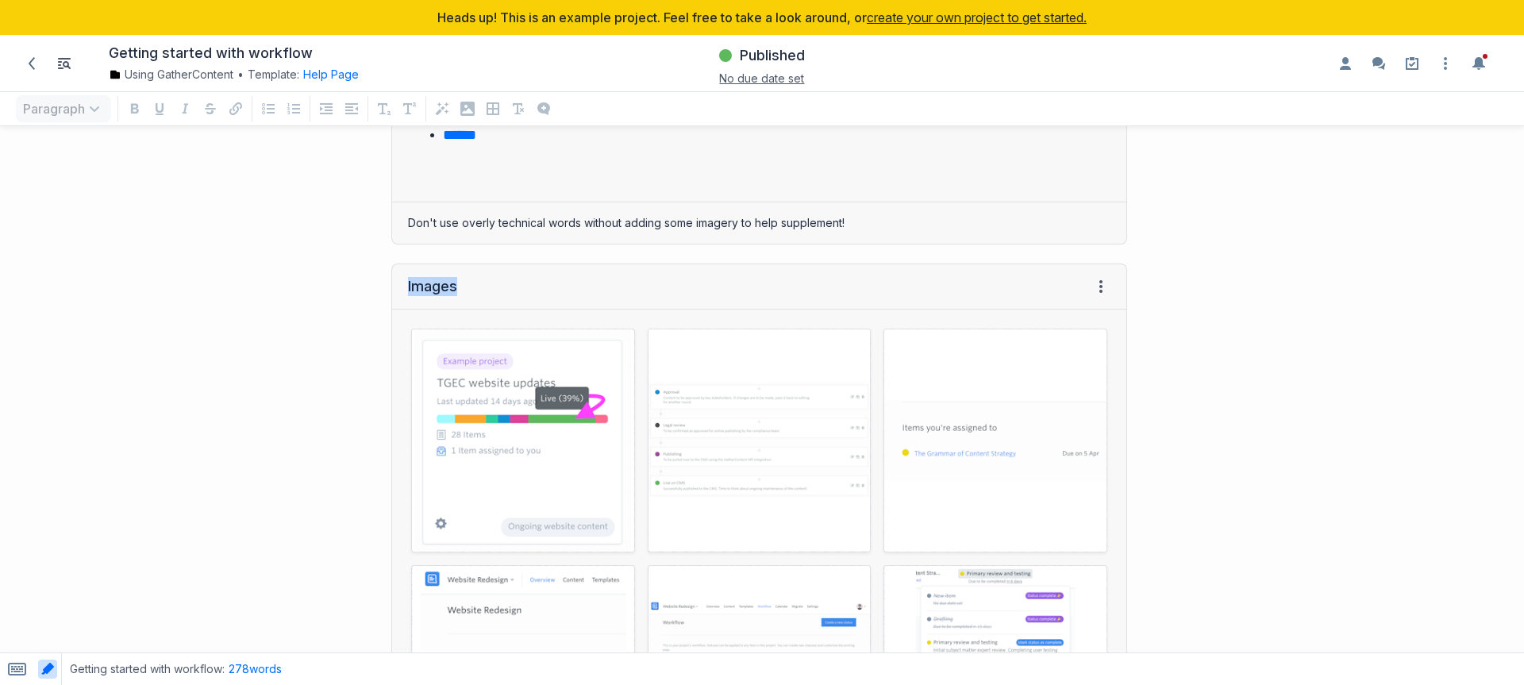
drag, startPoint x: 453, startPoint y: 294, endPoint x: 333, endPoint y: 262, distance: 124.9
click at [333, 262] on div "Images View HTML View history ﻿ ﻿ ﻿ ﻿ ﻿ ﻿ ﻿ ﻿ ﻿ ﻿ ﻿ ﻿ Screen Shot 2018-05-30 at…" at bounding box center [571, 675] width 1127 height 855
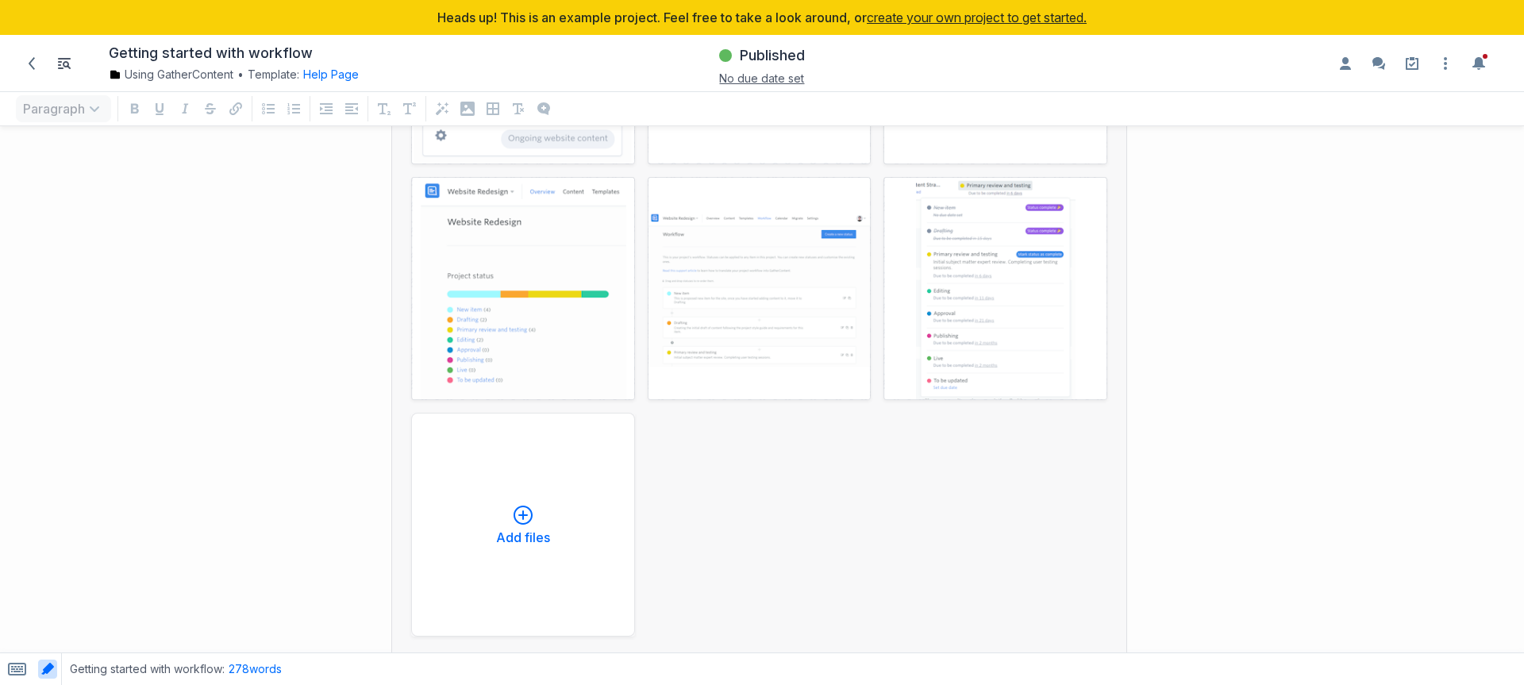
scroll to position [1918, 0]
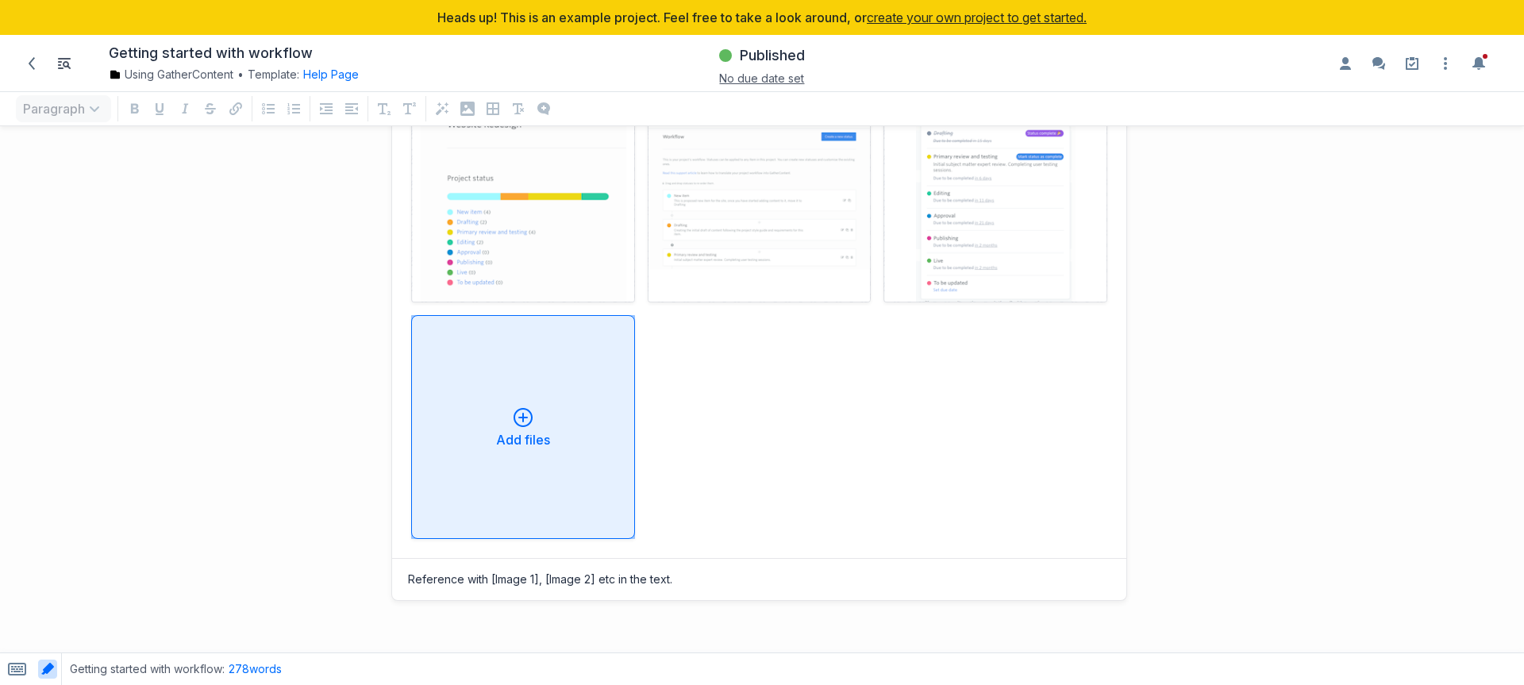
click at [522, 414] on icon "grid" at bounding box center [523, 418] width 2 height 10
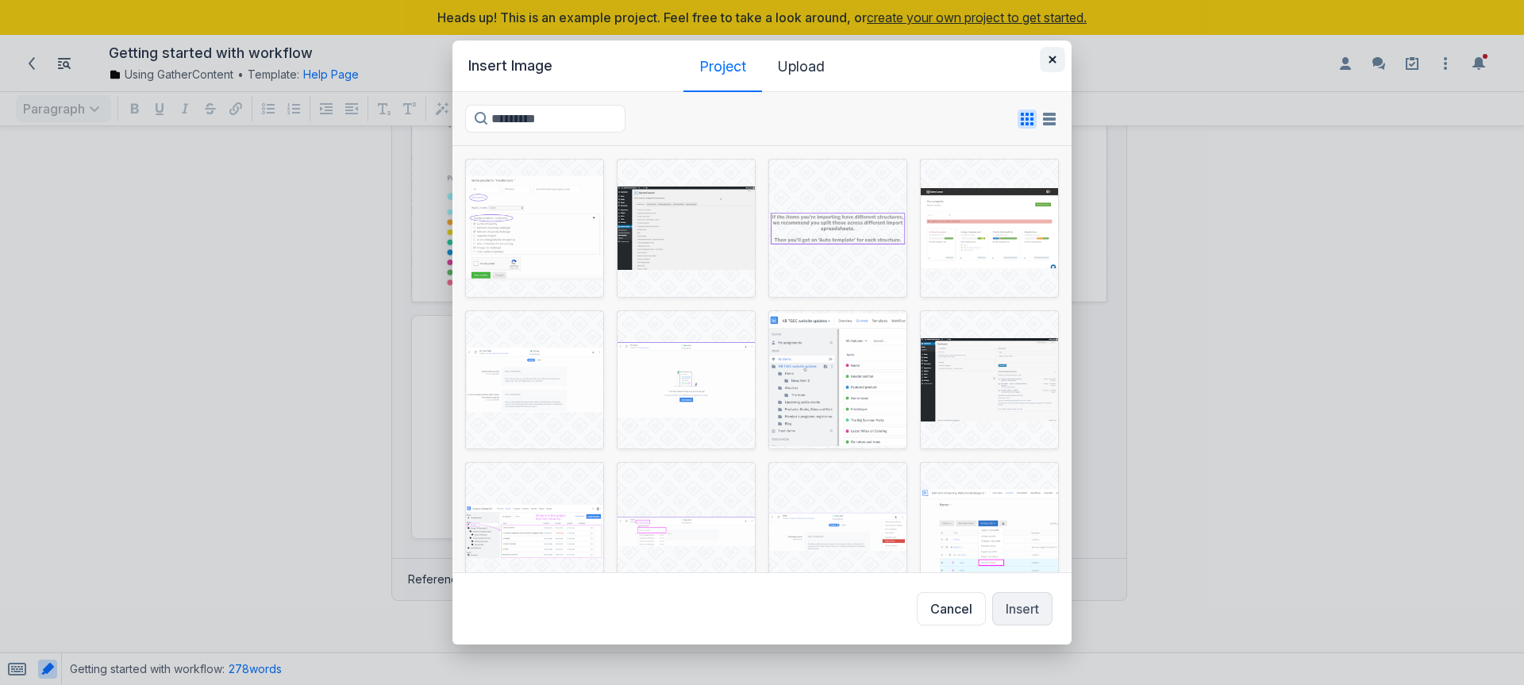
click at [1053, 62] on icon "button" at bounding box center [1051, 59] width 7 height 7
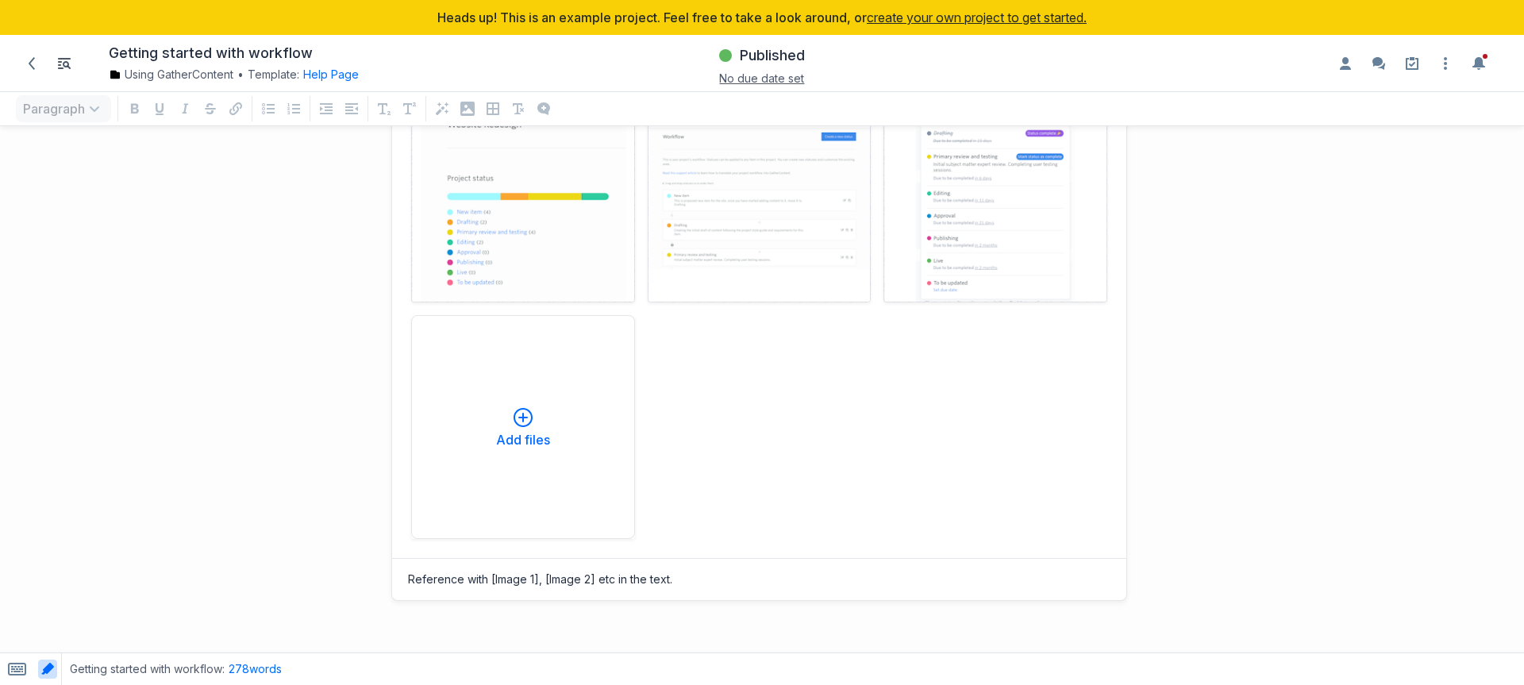
click at [883, 450] on div "Screen Shot 2018-05-30 at 17.49.46 png Cancel Remove file Screen Shot 2018-05-3…" at bounding box center [759, 191] width 696 height 696
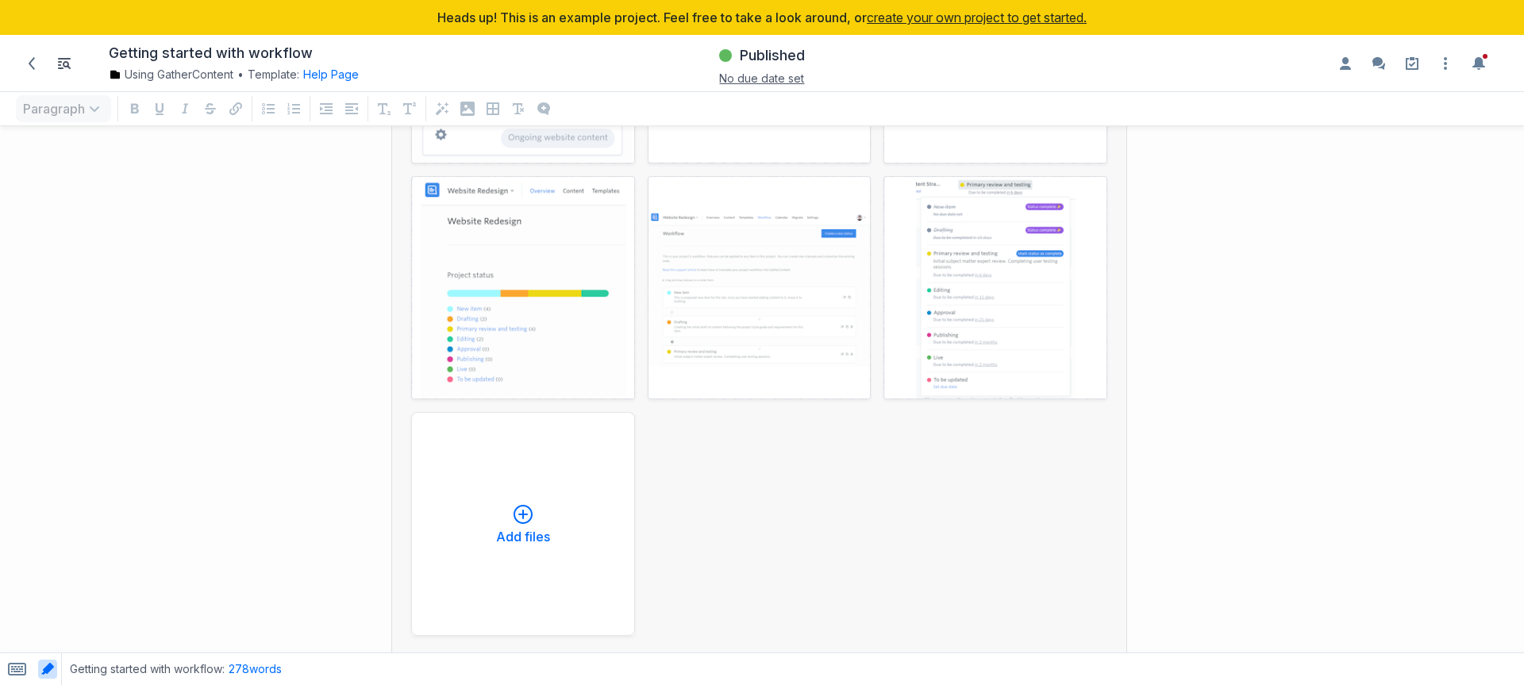
scroll to position [1596, 0]
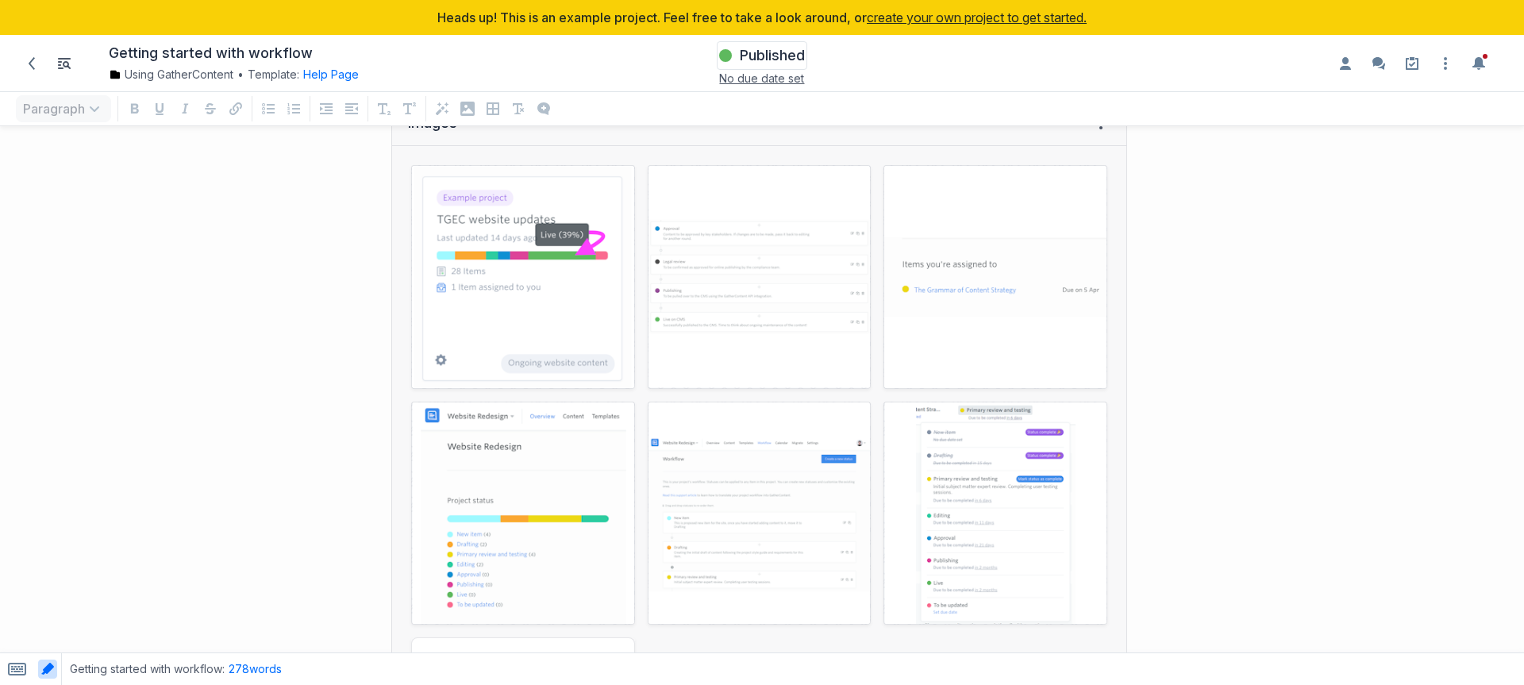
click at [768, 56] on span "Published" at bounding box center [772, 55] width 65 height 19
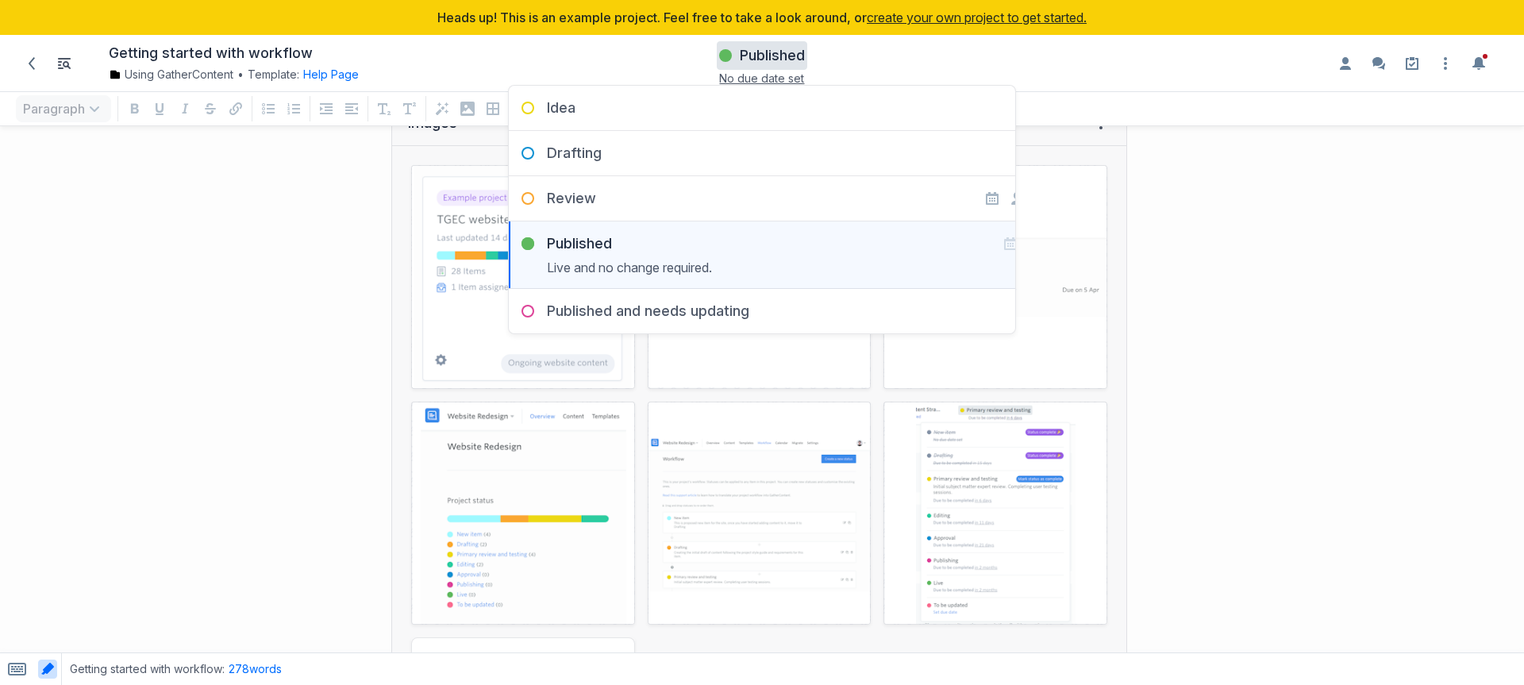
drag, startPoint x: 112, startPoint y: 204, endPoint x: 51, endPoint y: 104, distance: 117.2
click at [112, 204] on div "Images View HTML View history ﻿ ﻿ ﻿ ﻿ ﻿ ﻿ ﻿ ﻿ ﻿ ﻿ ﻿ ﻿ Screen Shot 2018-05-30 at…" at bounding box center [571, 511] width 1127 height 855
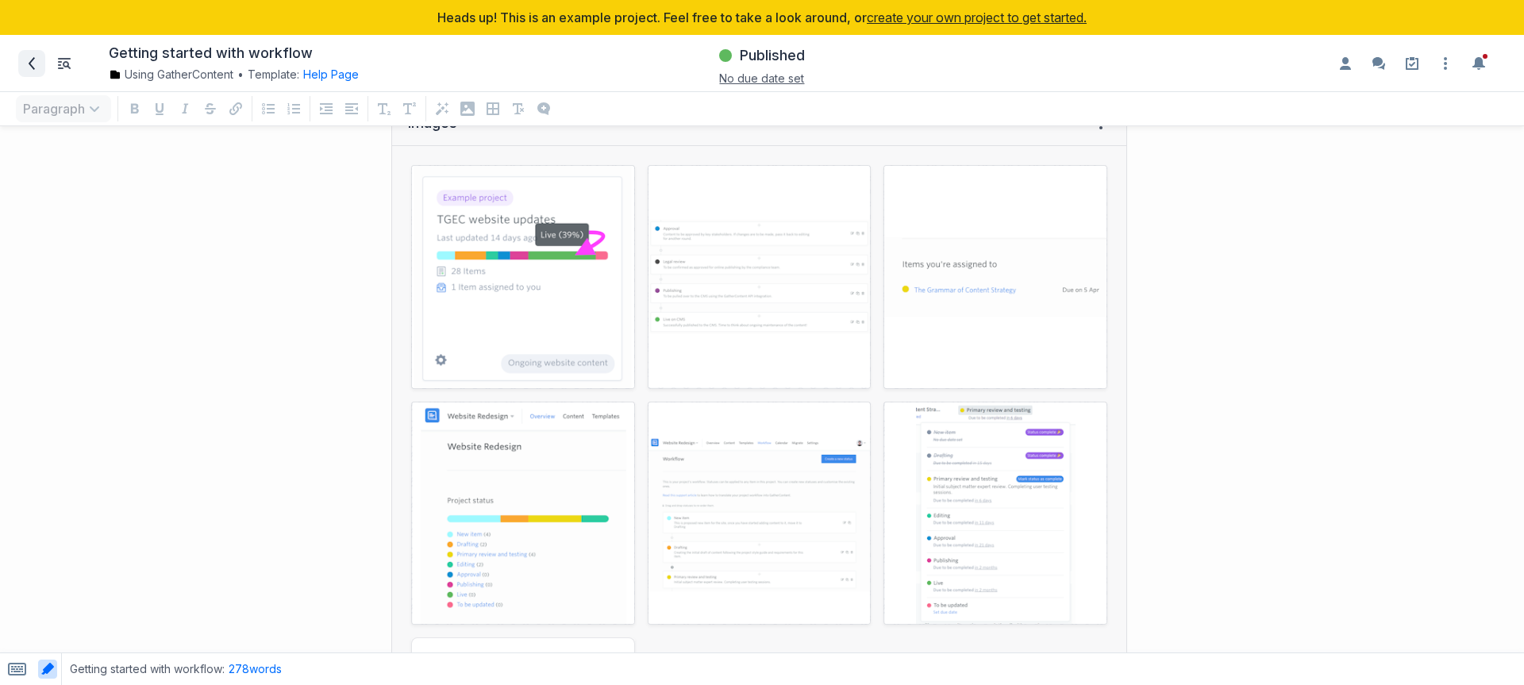
click at [30, 57] on icon at bounding box center [31, 63] width 13 height 13
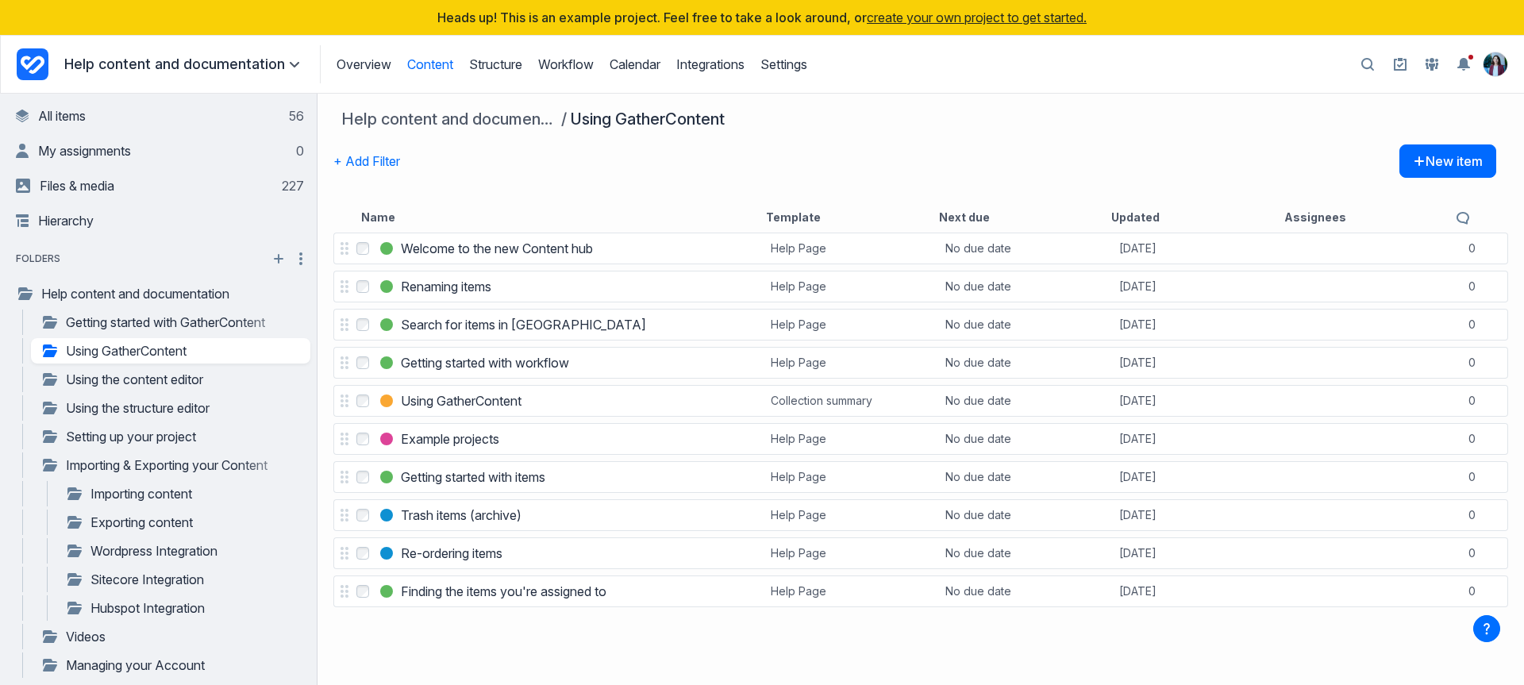
click at [22, 70] on icon "Project Dashboard" at bounding box center [33, 64] width 32 height 32
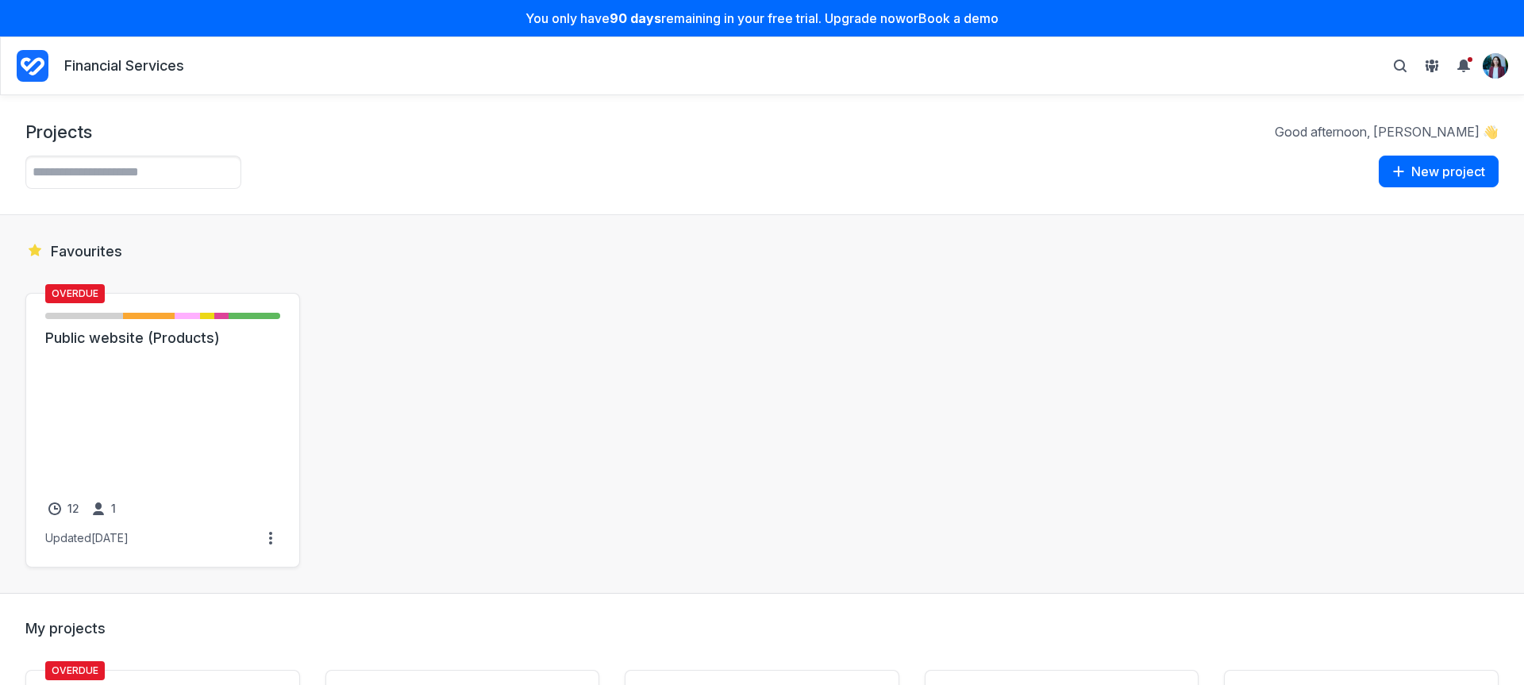
click at [136, 348] on link "Public website (Products)" at bounding box center [162, 338] width 235 height 19
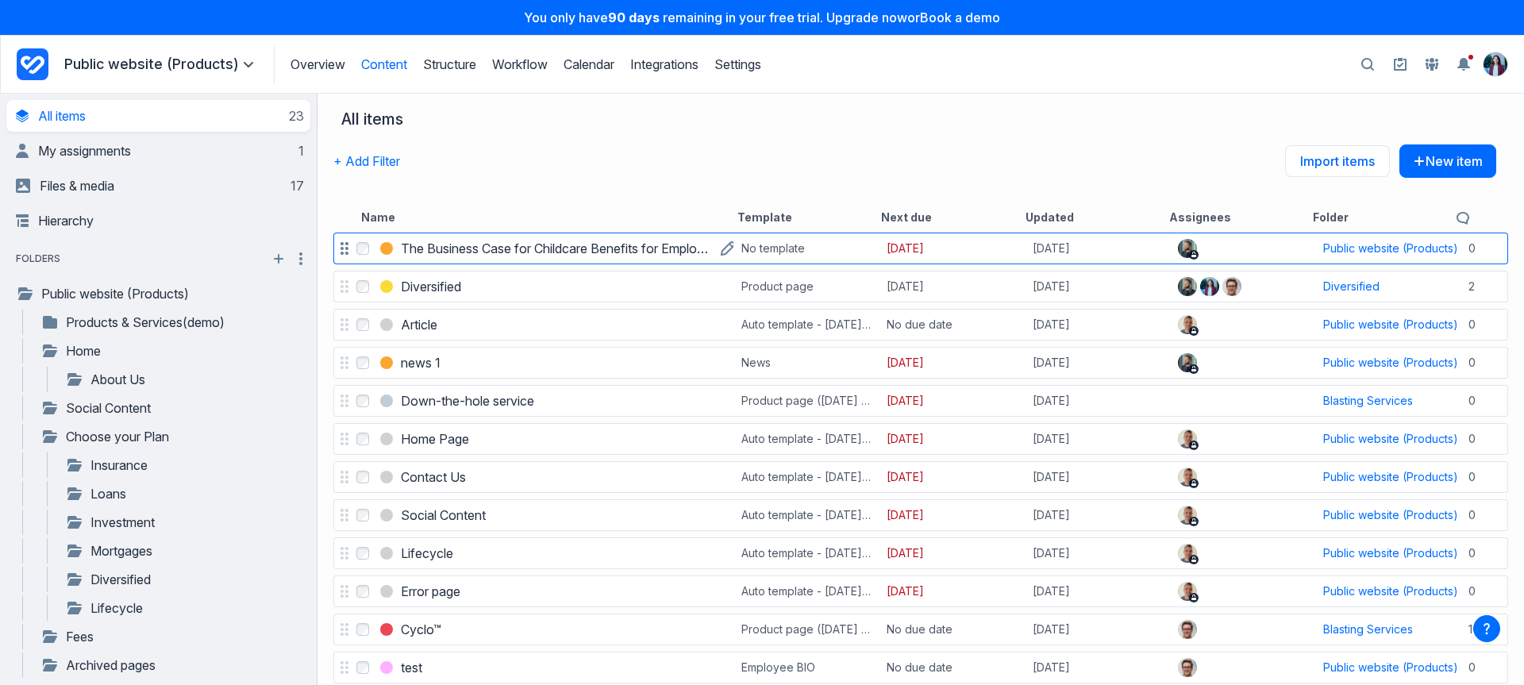
click at [514, 247] on h3 "The Business Case for Childcare Benefits for Employees" at bounding box center [557, 248] width 312 height 19
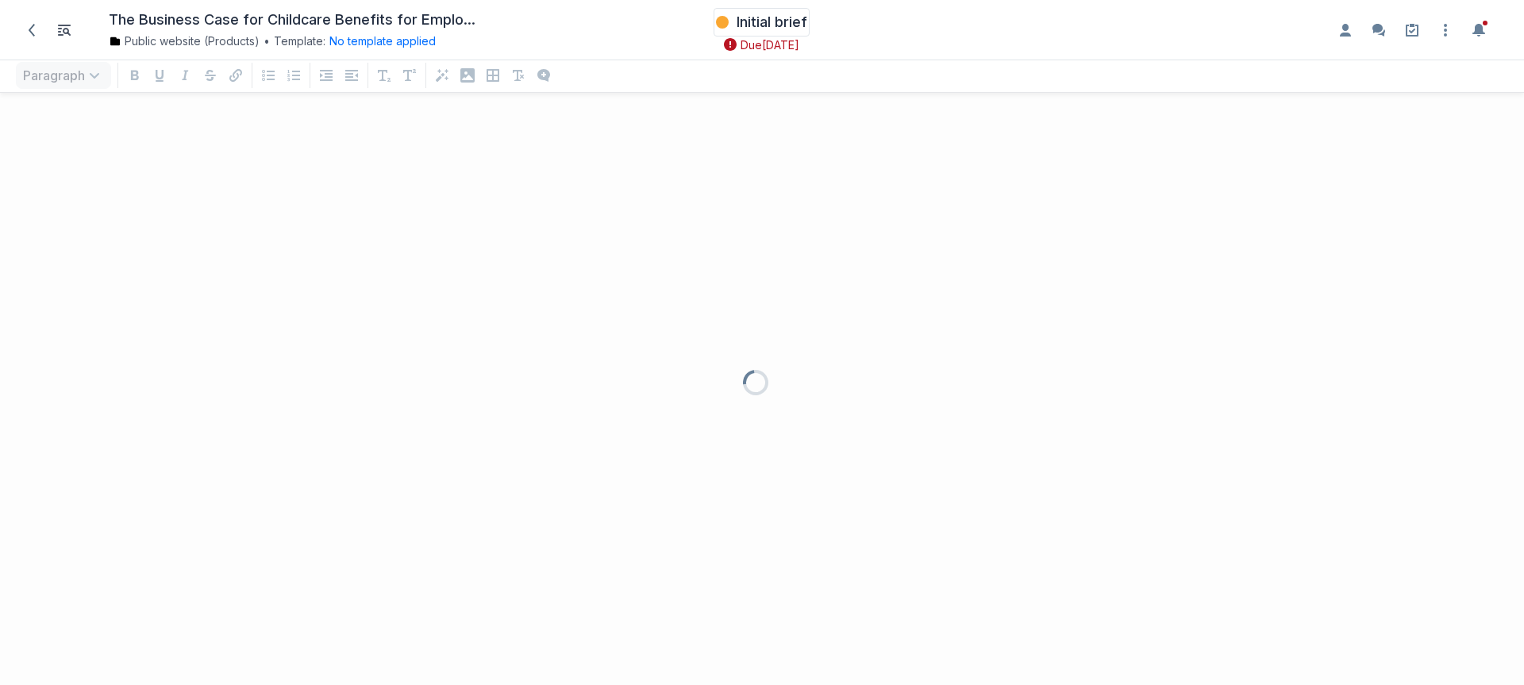
click at [763, 25] on span "Initial brief" at bounding box center [771, 22] width 71 height 19
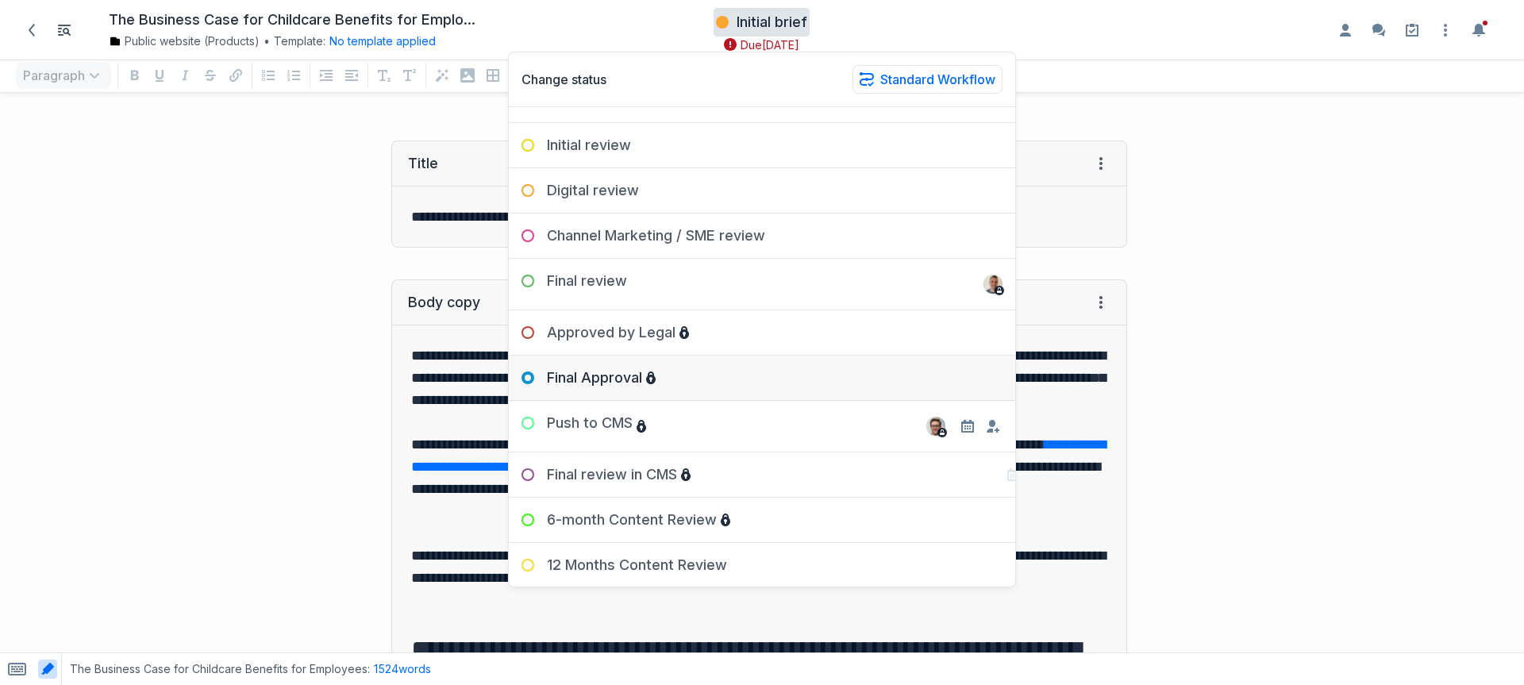
scroll to position [156, 0]
click at [964, 229] on div at bounding box center [986, 234] width 57 height 19
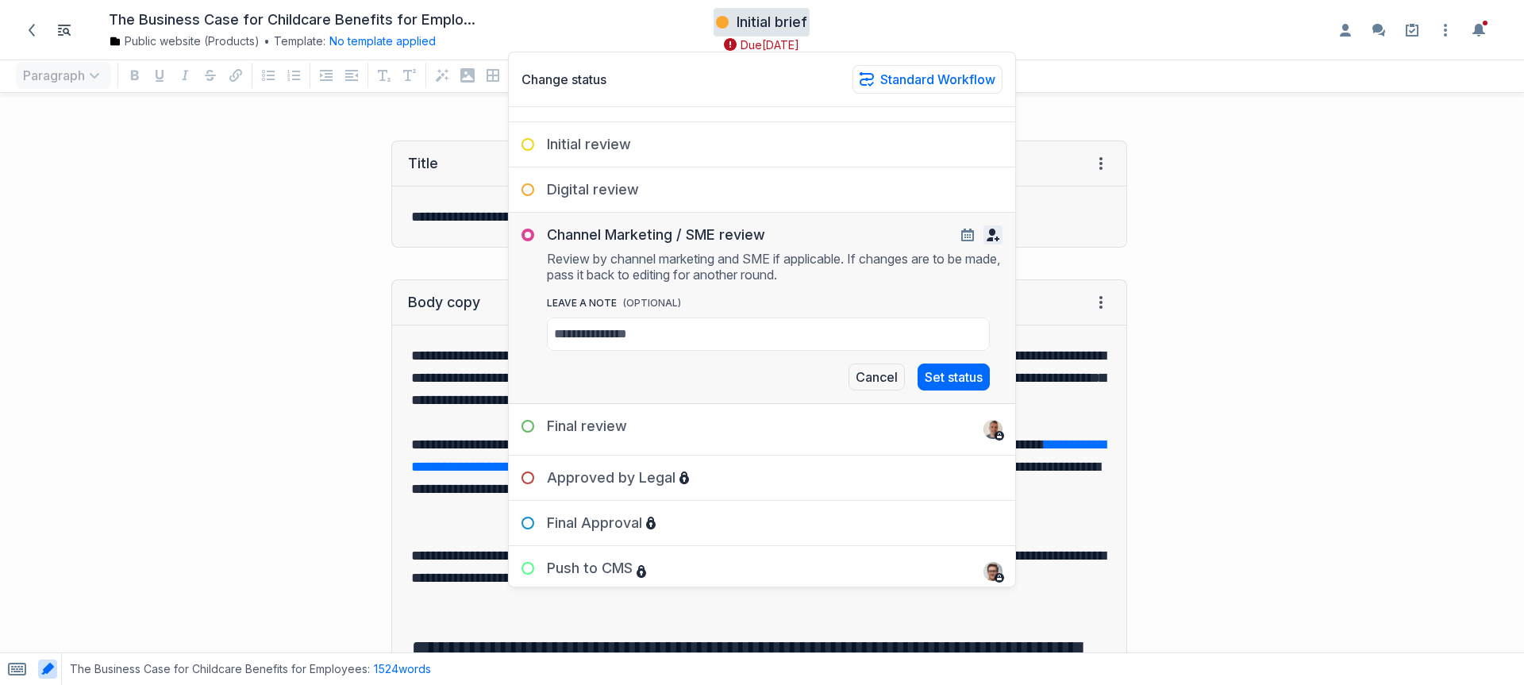
click at [986, 233] on icon "button" at bounding box center [992, 235] width 13 height 13
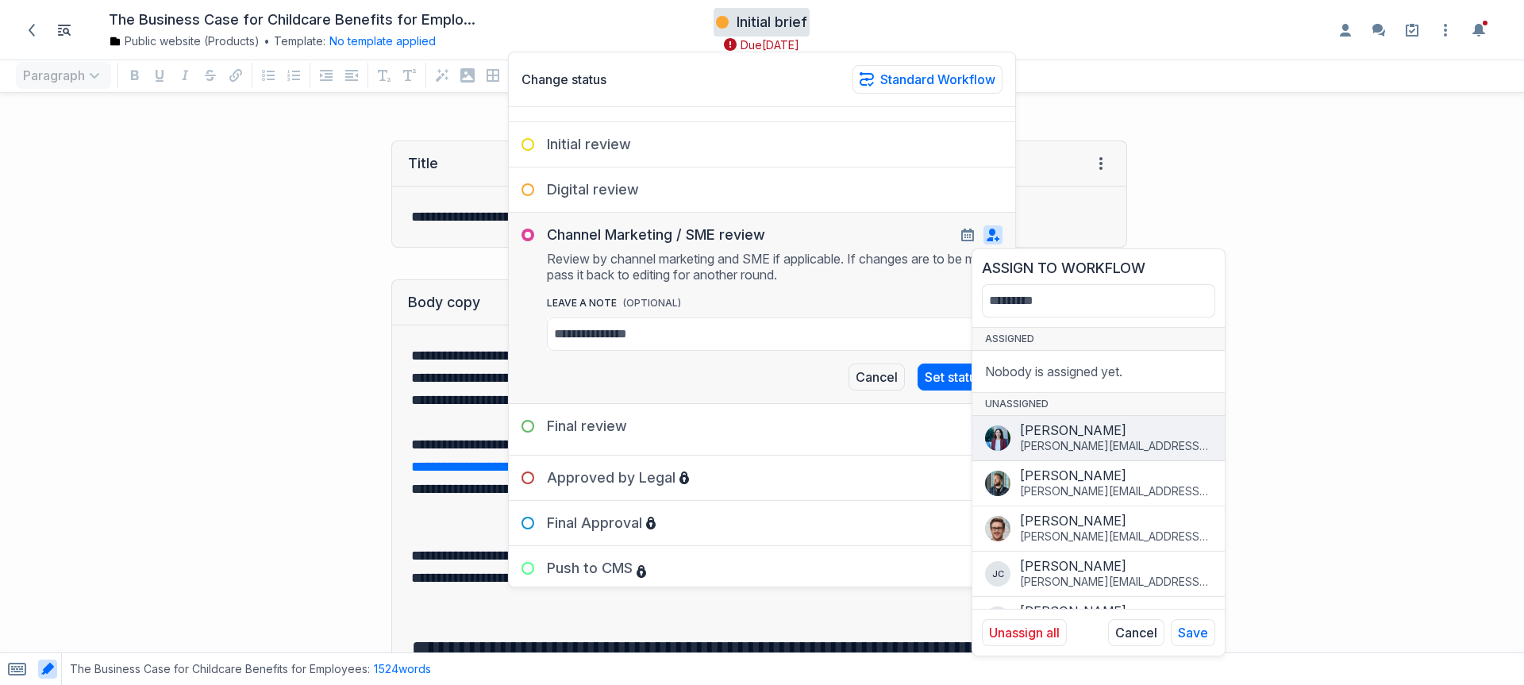
click at [1068, 432] on div "[PERSON_NAME]" at bounding box center [1116, 430] width 192 height 16
click at [961, 235] on icon "button" at bounding box center [967, 235] width 13 height 13
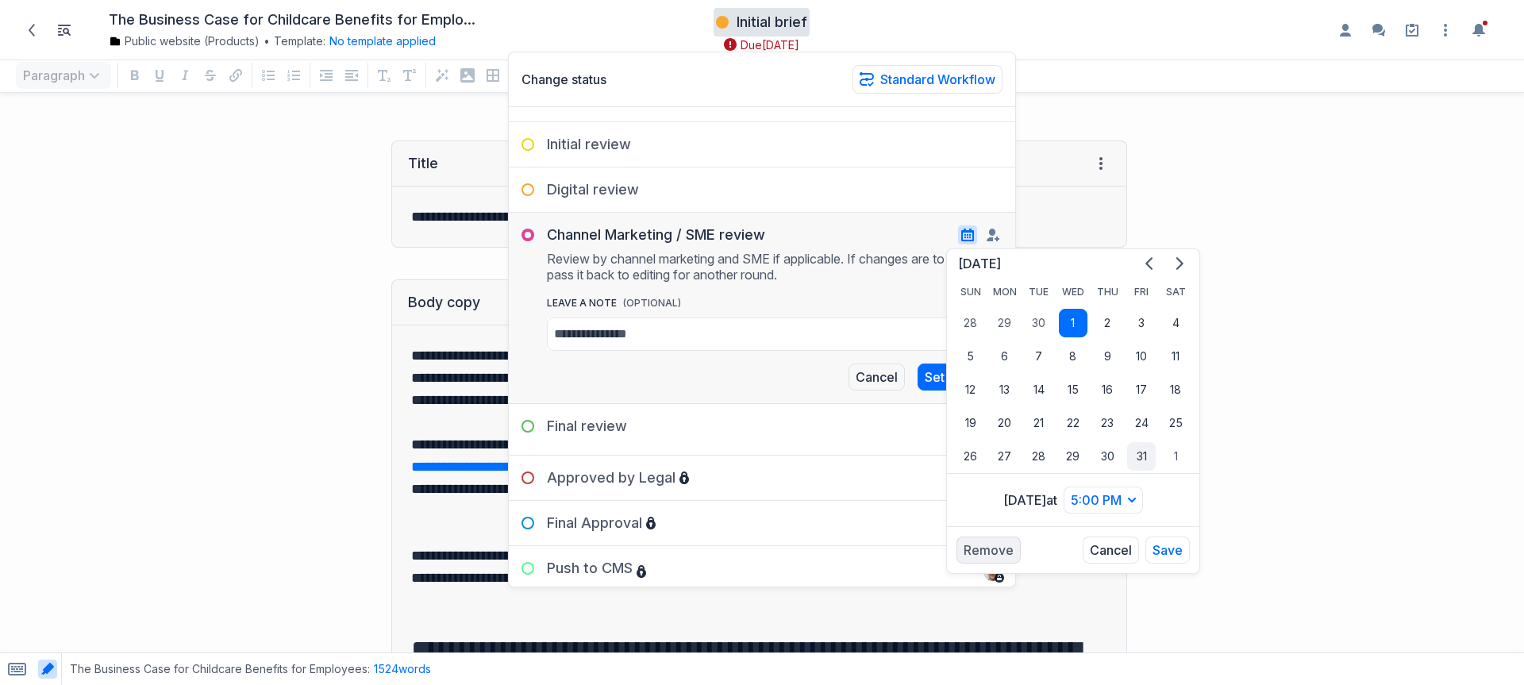
drag, startPoint x: 1046, startPoint y: 382, endPoint x: 1127, endPoint y: 462, distance: 113.4
click at [1046, 382] on button "14" at bounding box center [1038, 389] width 29 height 29
click at [1149, 544] on button "Save" at bounding box center [1167, 549] width 44 height 27
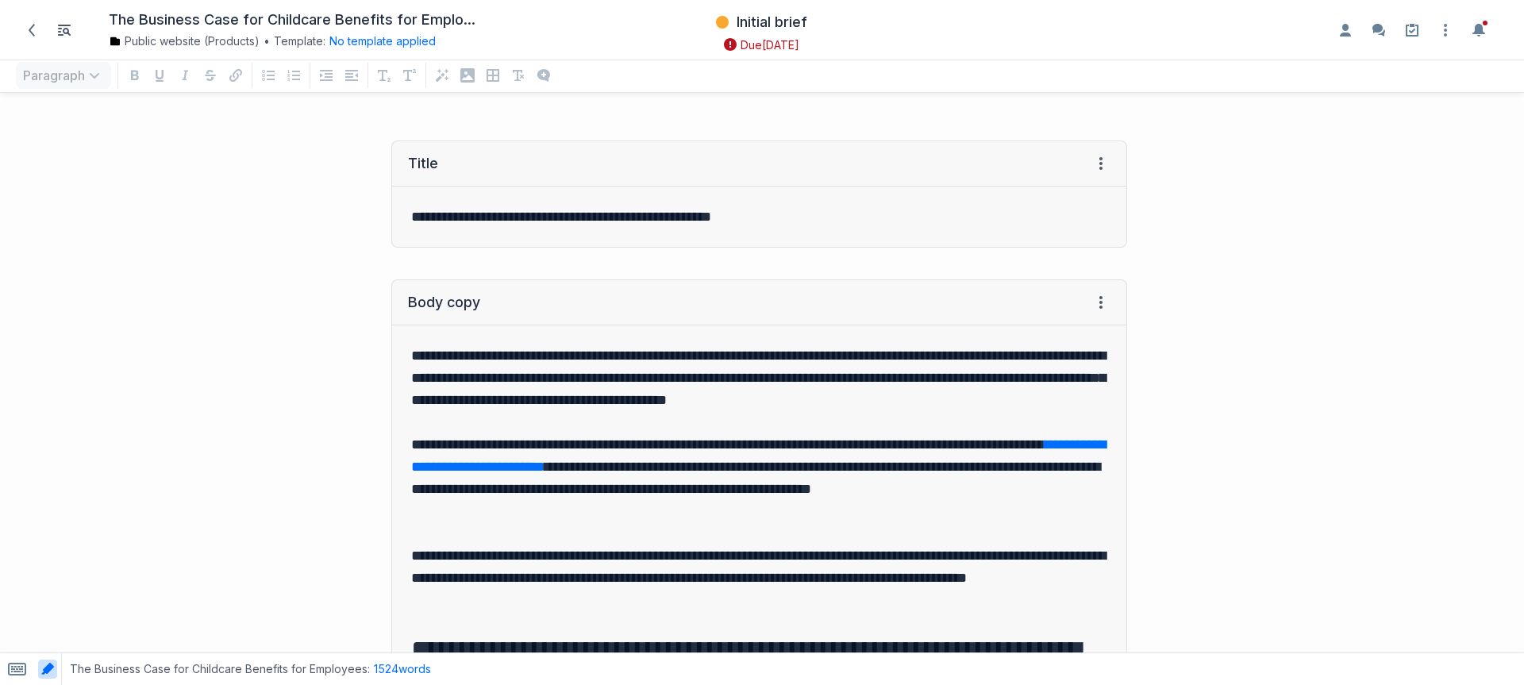
click at [762, 44] on span "[DATE]" at bounding box center [780, 45] width 37 height 16
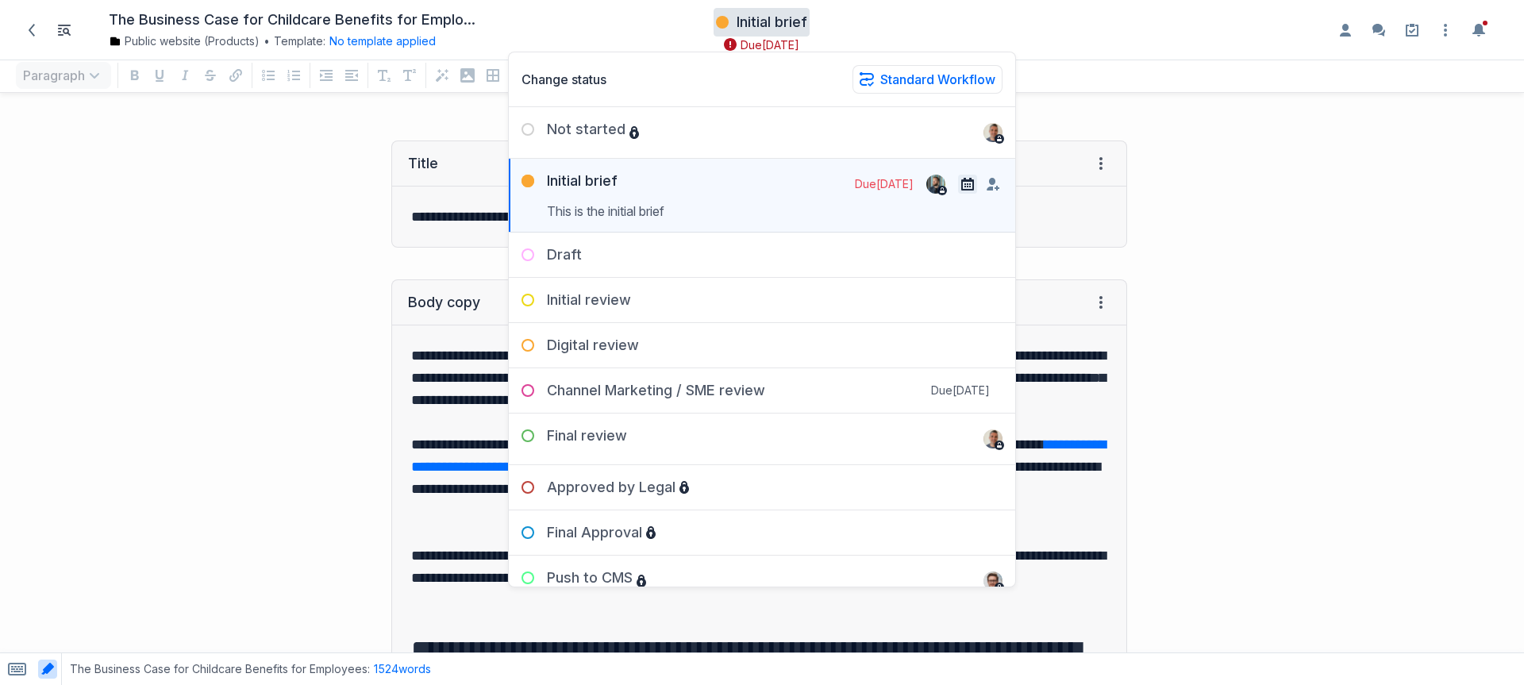
click at [961, 187] on icon "button" at bounding box center [967, 184] width 13 height 13
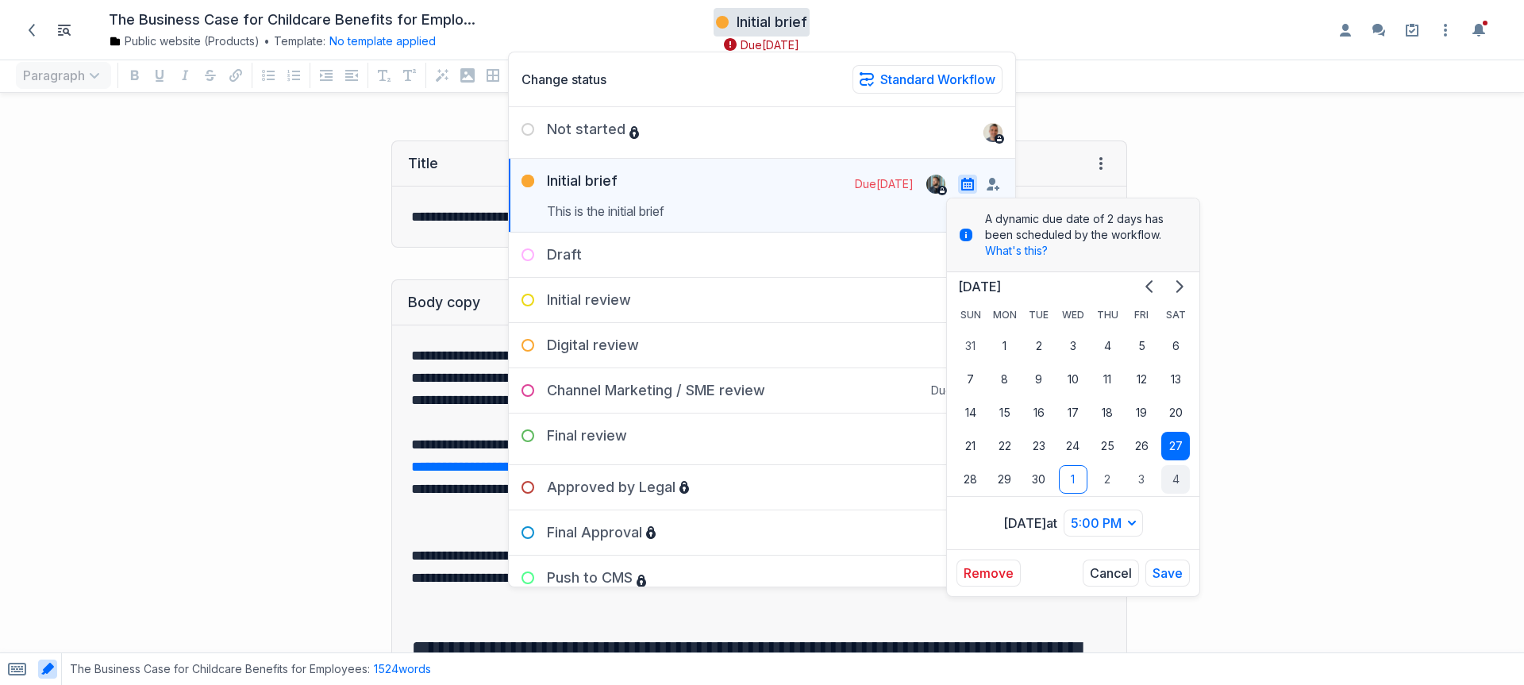
click at [1178, 477] on button "4" at bounding box center [1175, 479] width 29 height 29
click at [1172, 579] on button "Save" at bounding box center [1167, 572] width 44 height 27
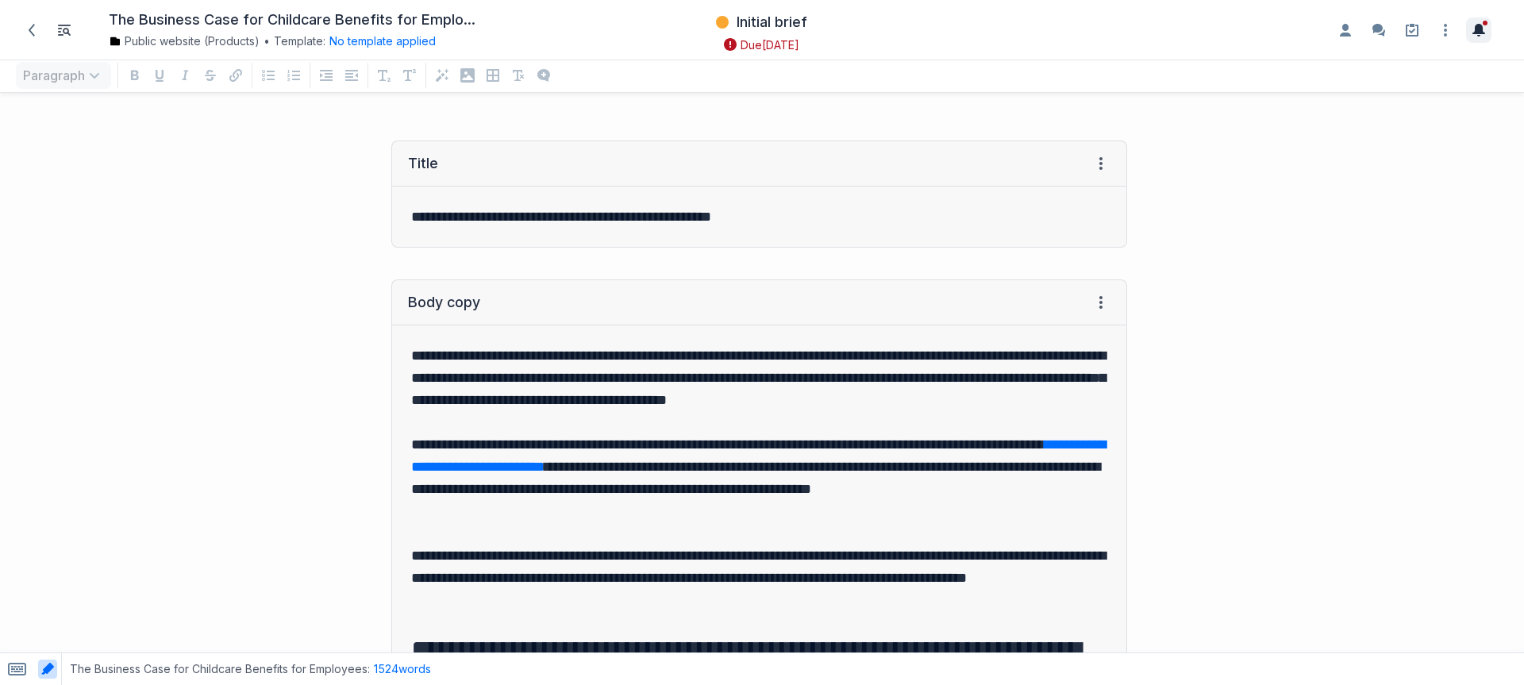
click at [1469, 33] on button "Toggle the notification sidebar" at bounding box center [1478, 29] width 25 height 25
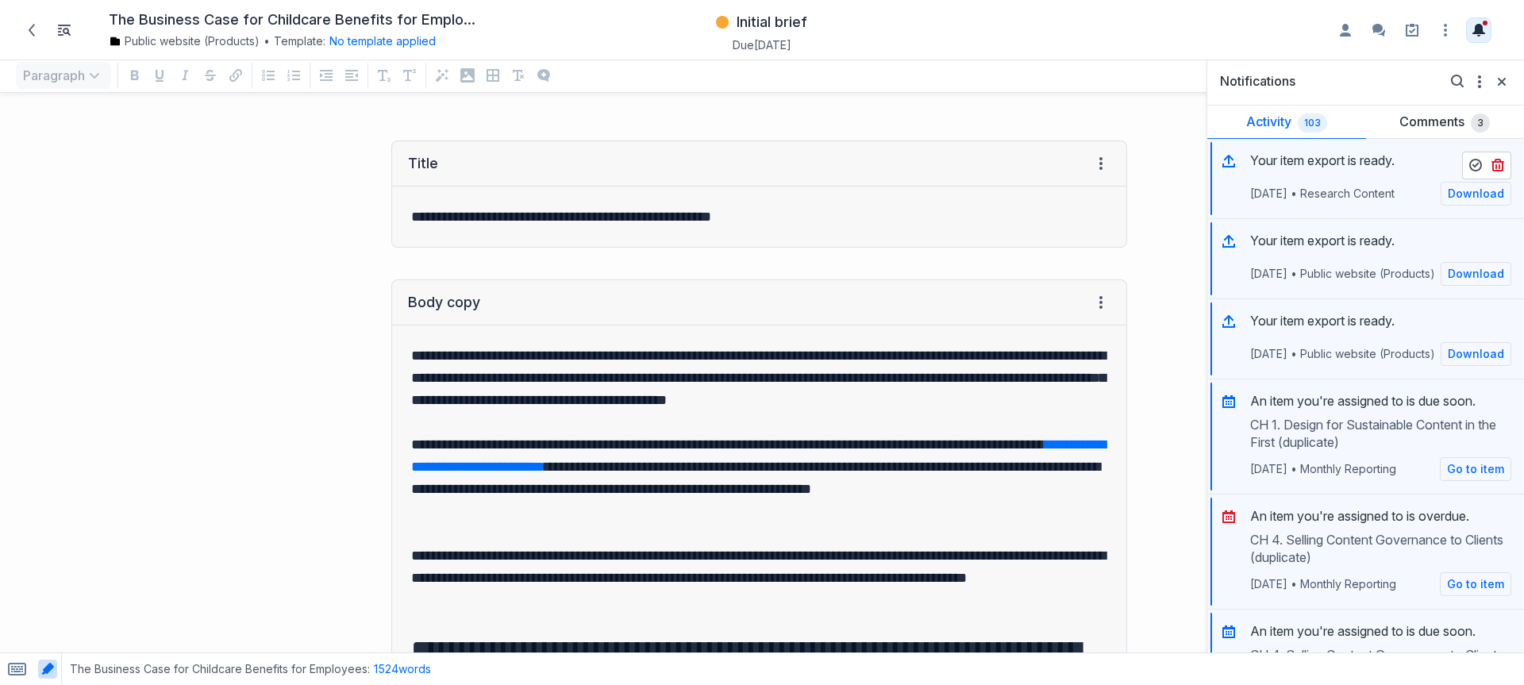
scroll to position [0, 0]
click at [1276, 129] on link "Activity 103" at bounding box center [1286, 122] width 159 height 33
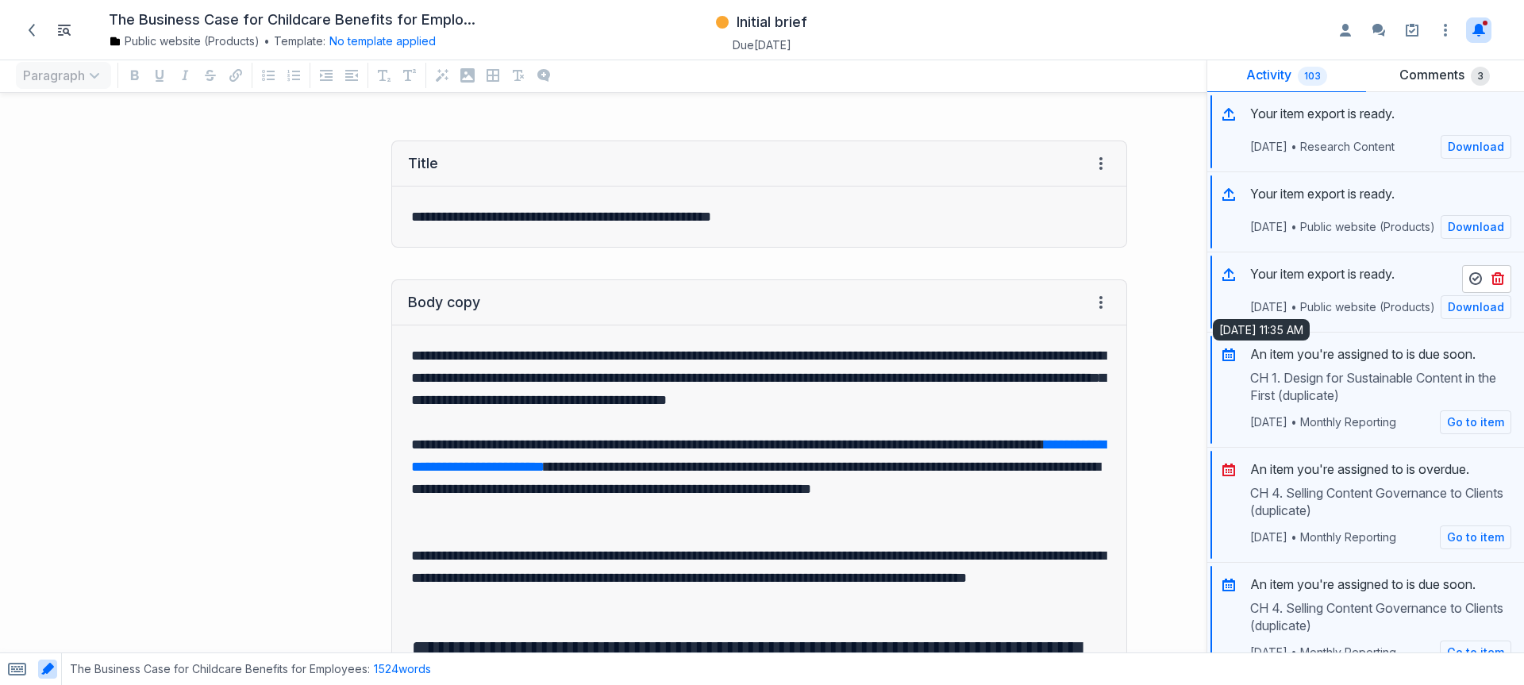
scroll to position [66, 0]
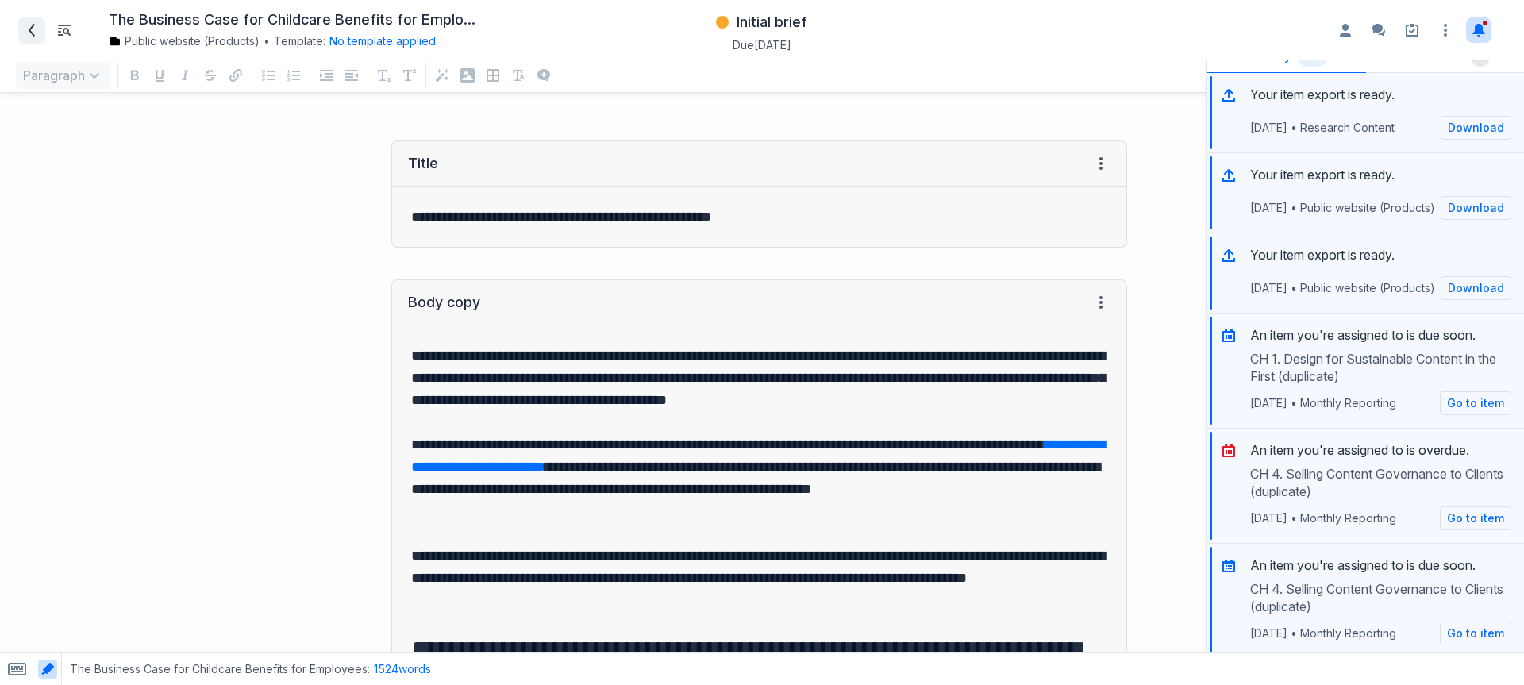
click at [33, 25] on icon at bounding box center [32, 30] width 6 height 13
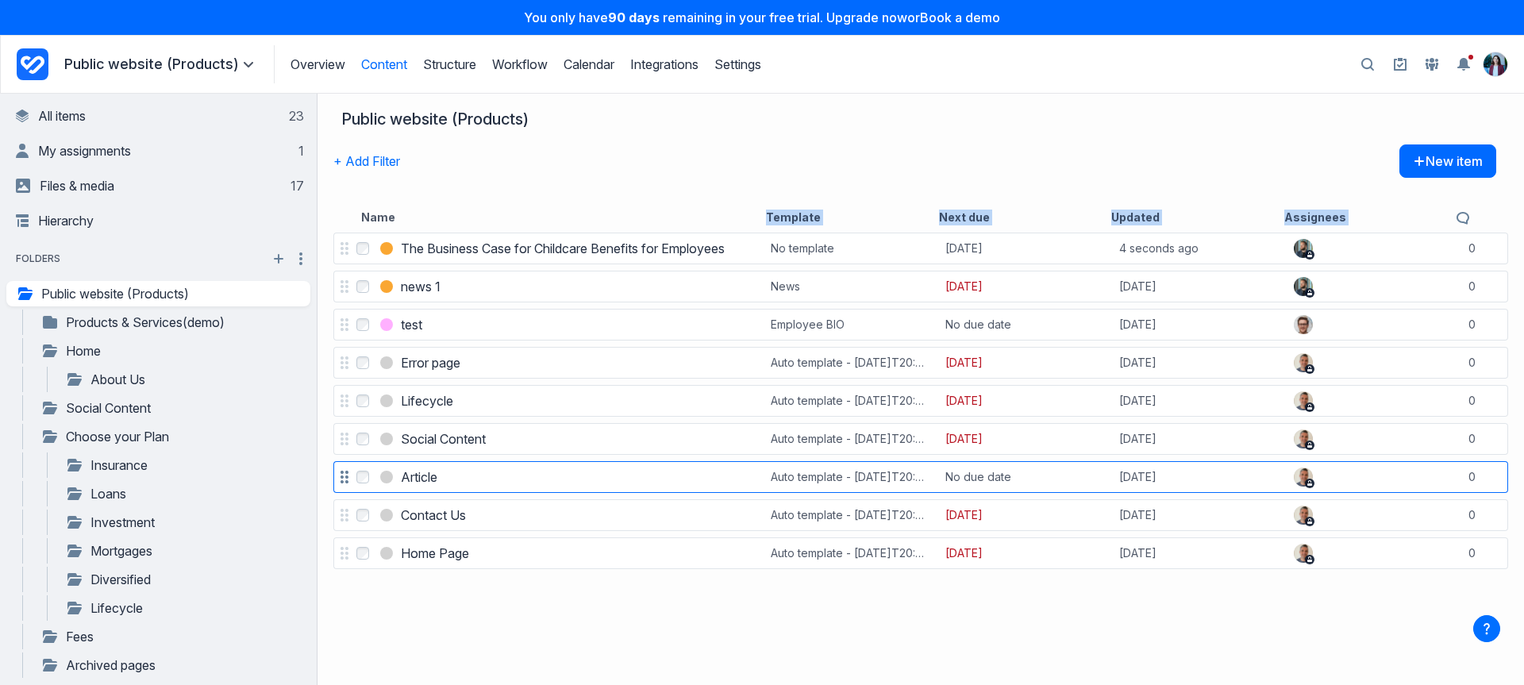
drag, startPoint x: 920, startPoint y: 203, endPoint x: 946, endPoint y: 484, distance: 282.1
click at [967, 568] on div "Public website (Products) + Add Filter New item Name Template Next due Updated …" at bounding box center [920, 389] width 1206 height 591
click at [383, 167] on button "+ Add Filter" at bounding box center [366, 160] width 67 height 33
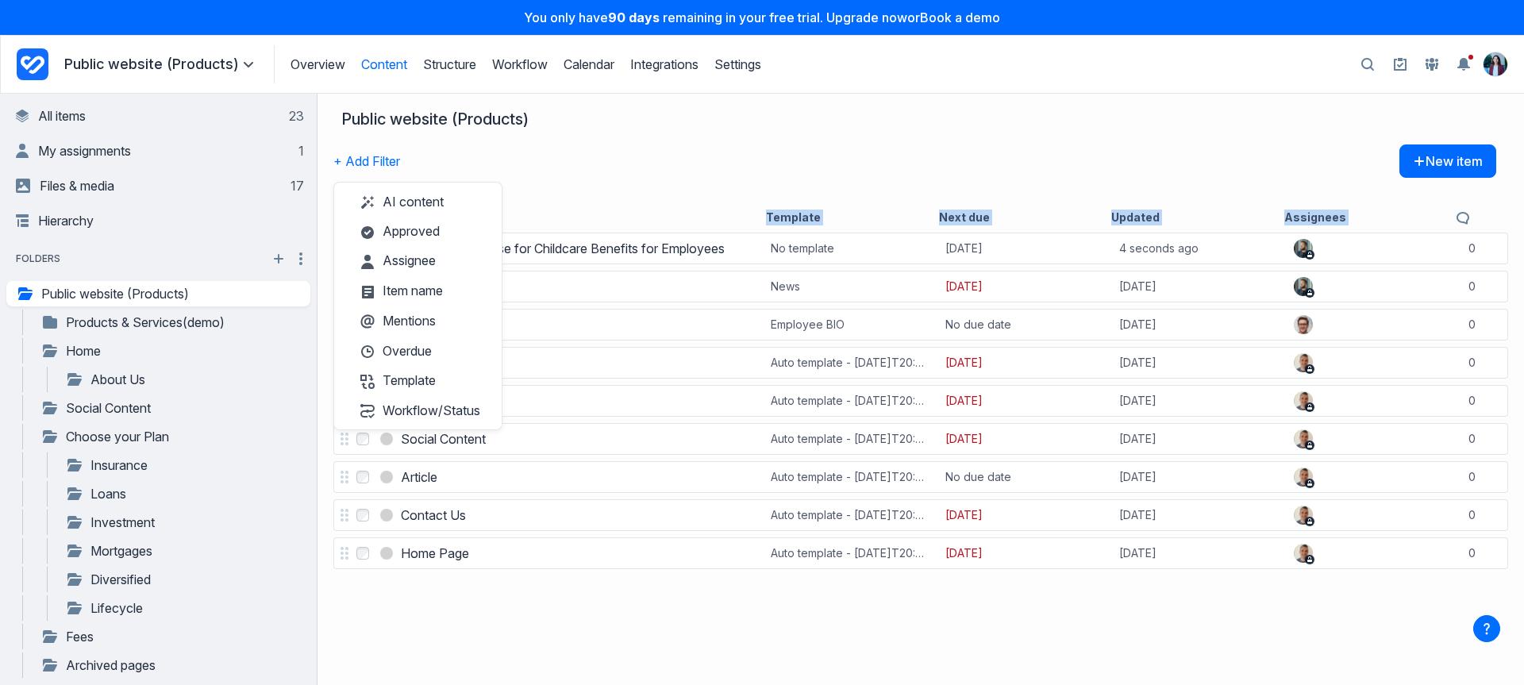
click at [1355, 60] on button "button" at bounding box center [1367, 64] width 29 height 29
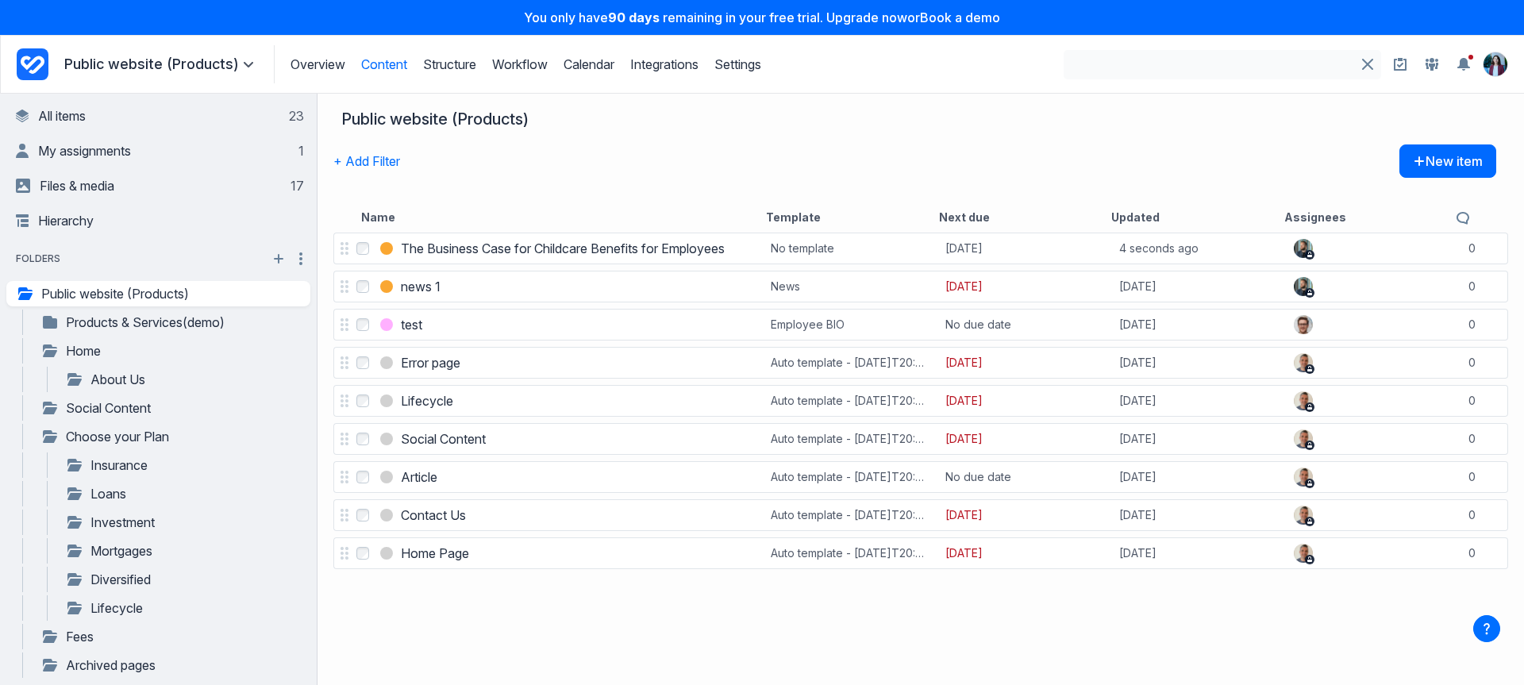
click at [1298, 74] on input "Search" at bounding box center [1208, 64] width 290 height 29
type input "********"
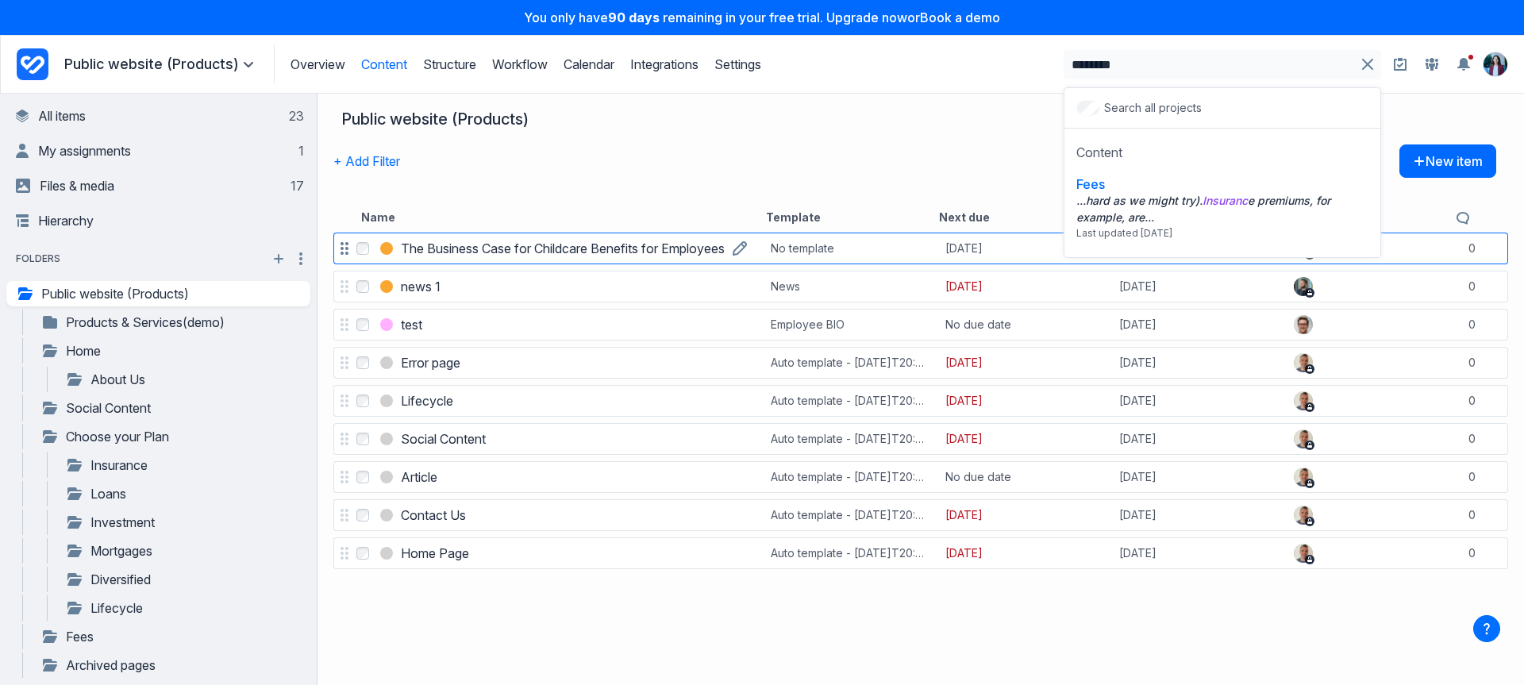
click at [486, 244] on h3 "The Business Case for Childcare Benefits for Employees" at bounding box center [563, 248] width 324 height 19
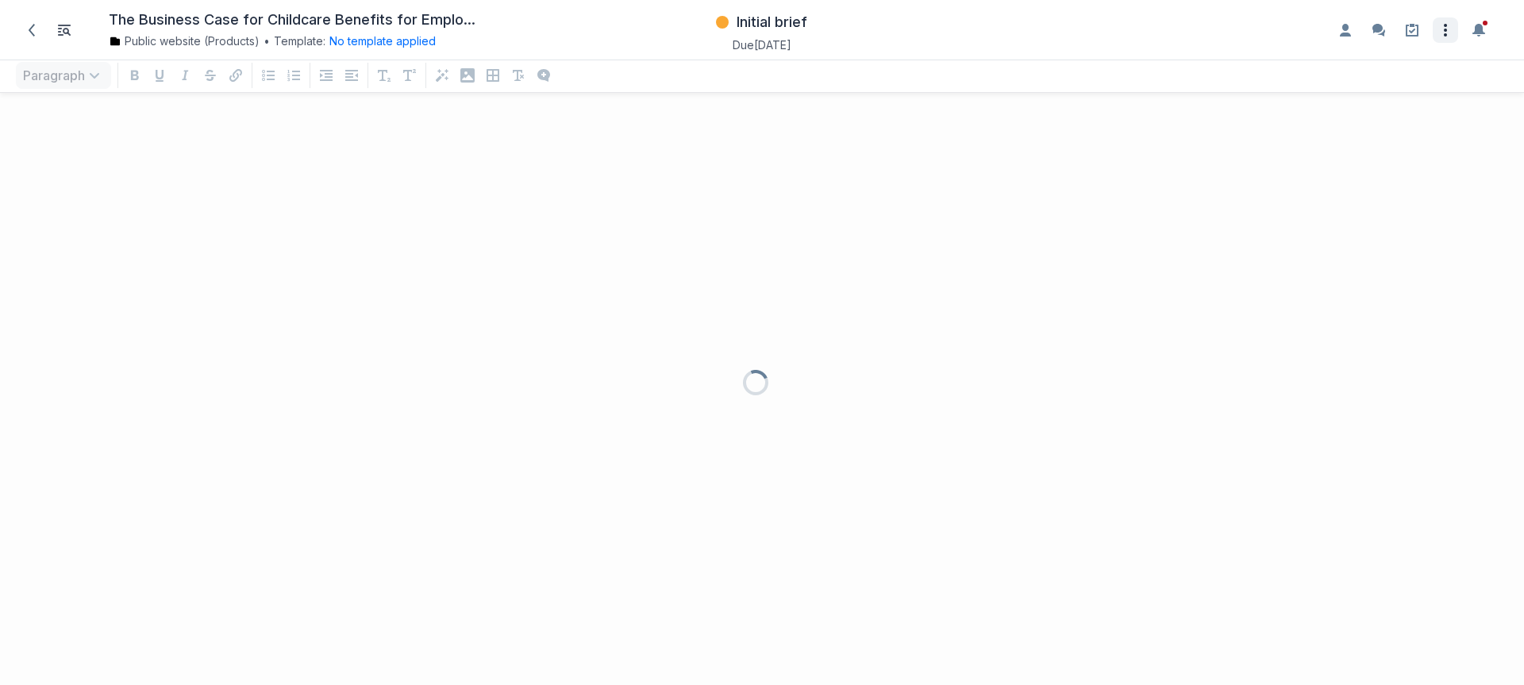
click at [1445, 30] on icon "button" at bounding box center [1444, 29] width 3 height 13
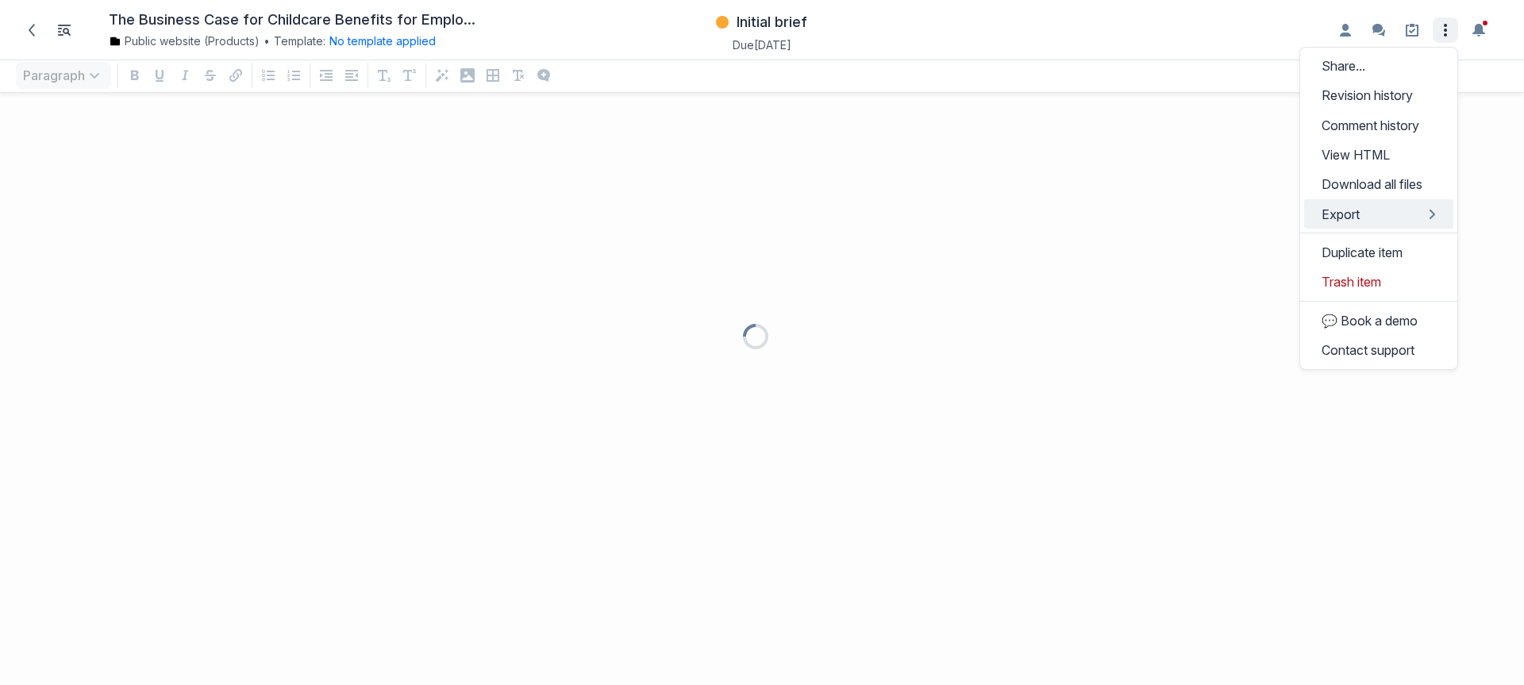
scroll to position [548, 1500]
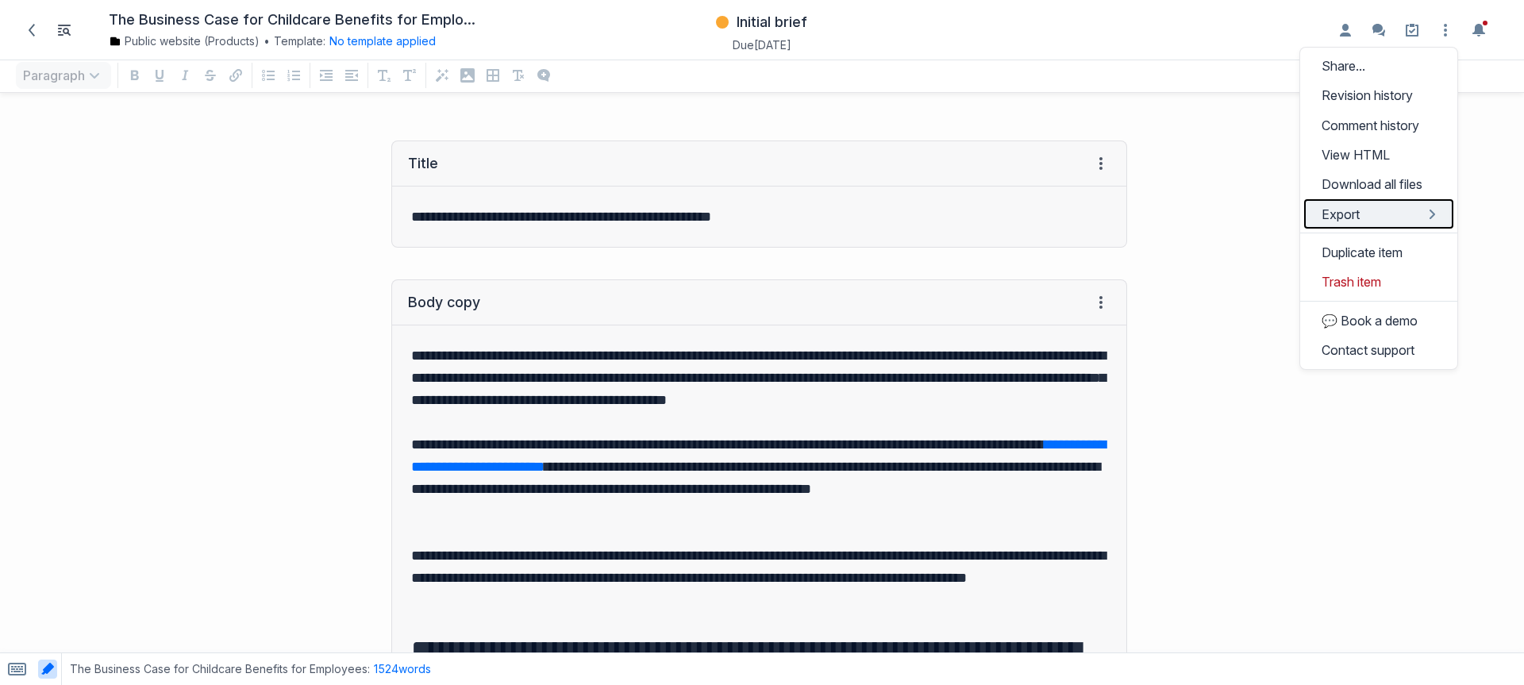
click at [1385, 217] on button "Export" at bounding box center [1378, 213] width 149 height 29
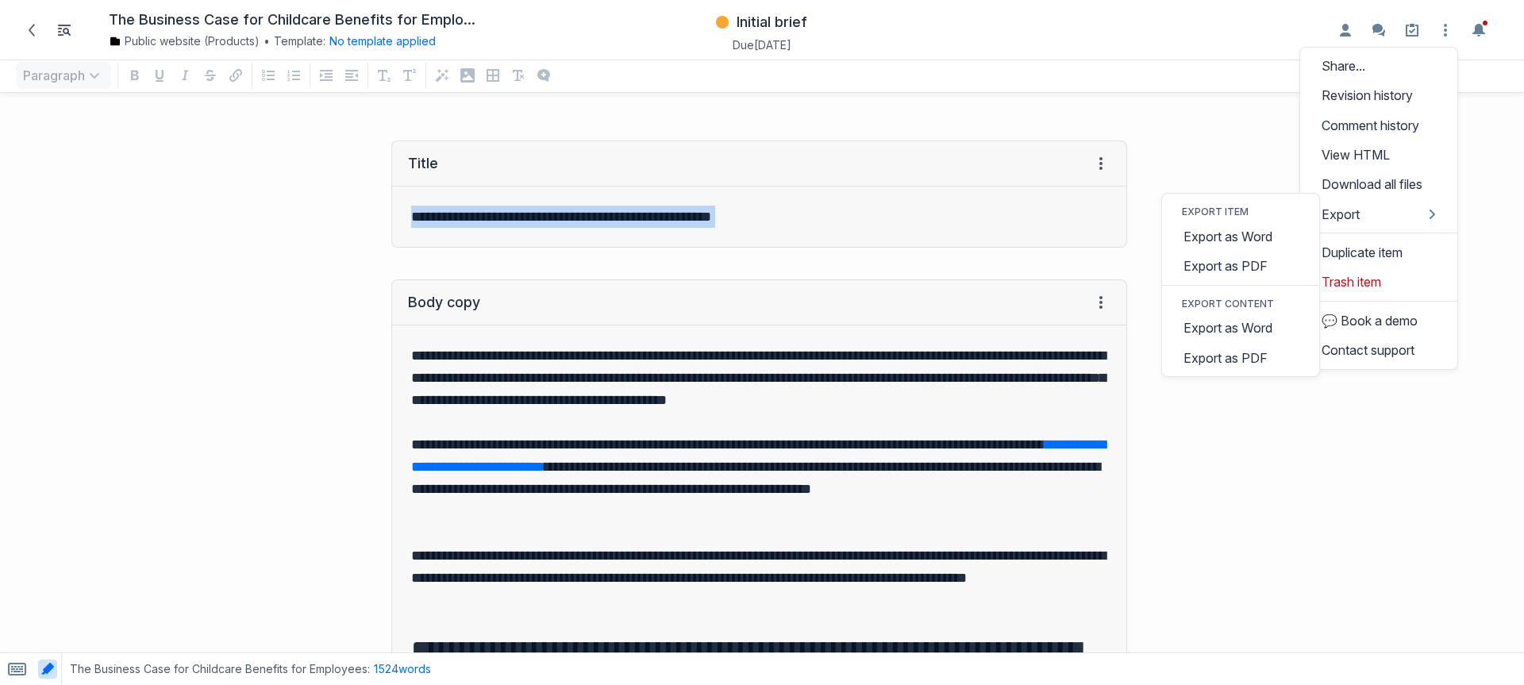
drag, startPoint x: 337, startPoint y: 266, endPoint x: 259, endPoint y: 226, distance: 87.3
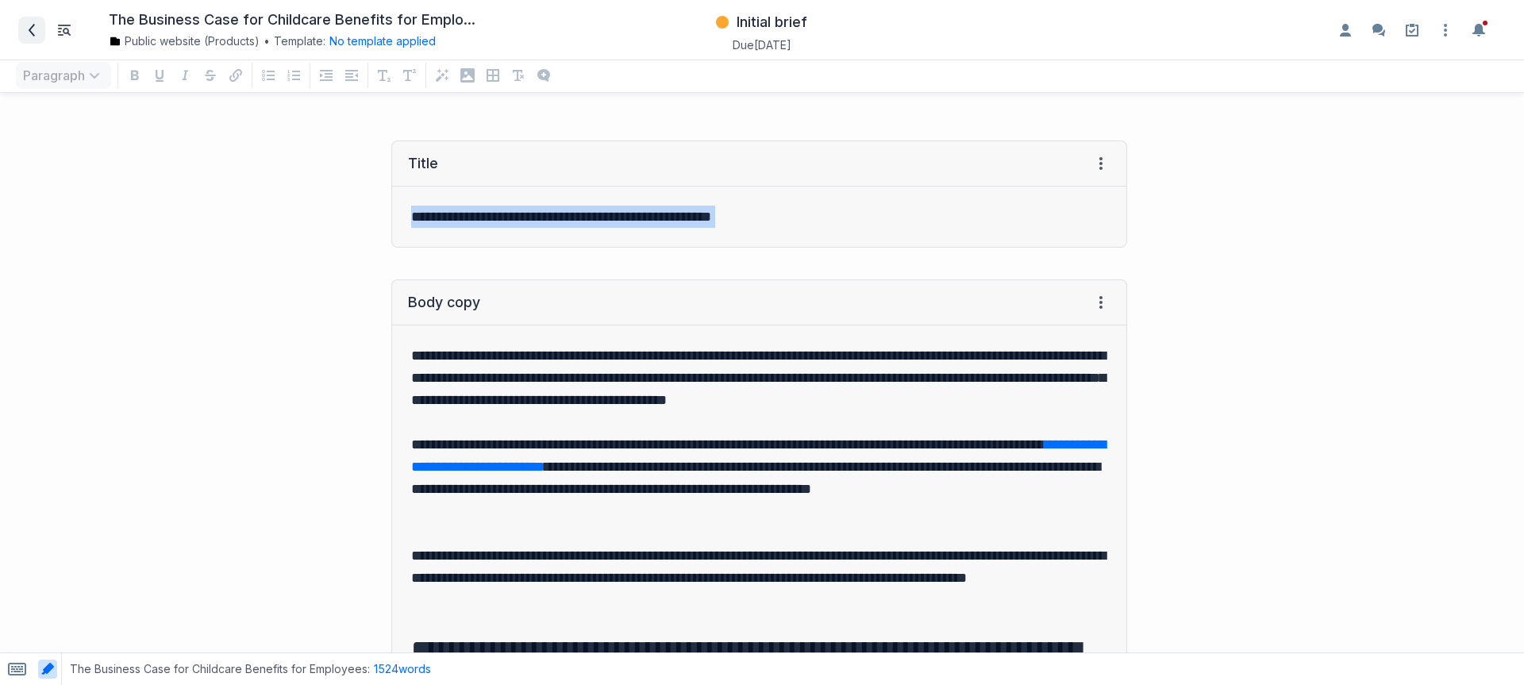
click at [31, 29] on icon at bounding box center [31, 30] width 13 height 13
